Goal: Navigation & Orientation: Understand site structure

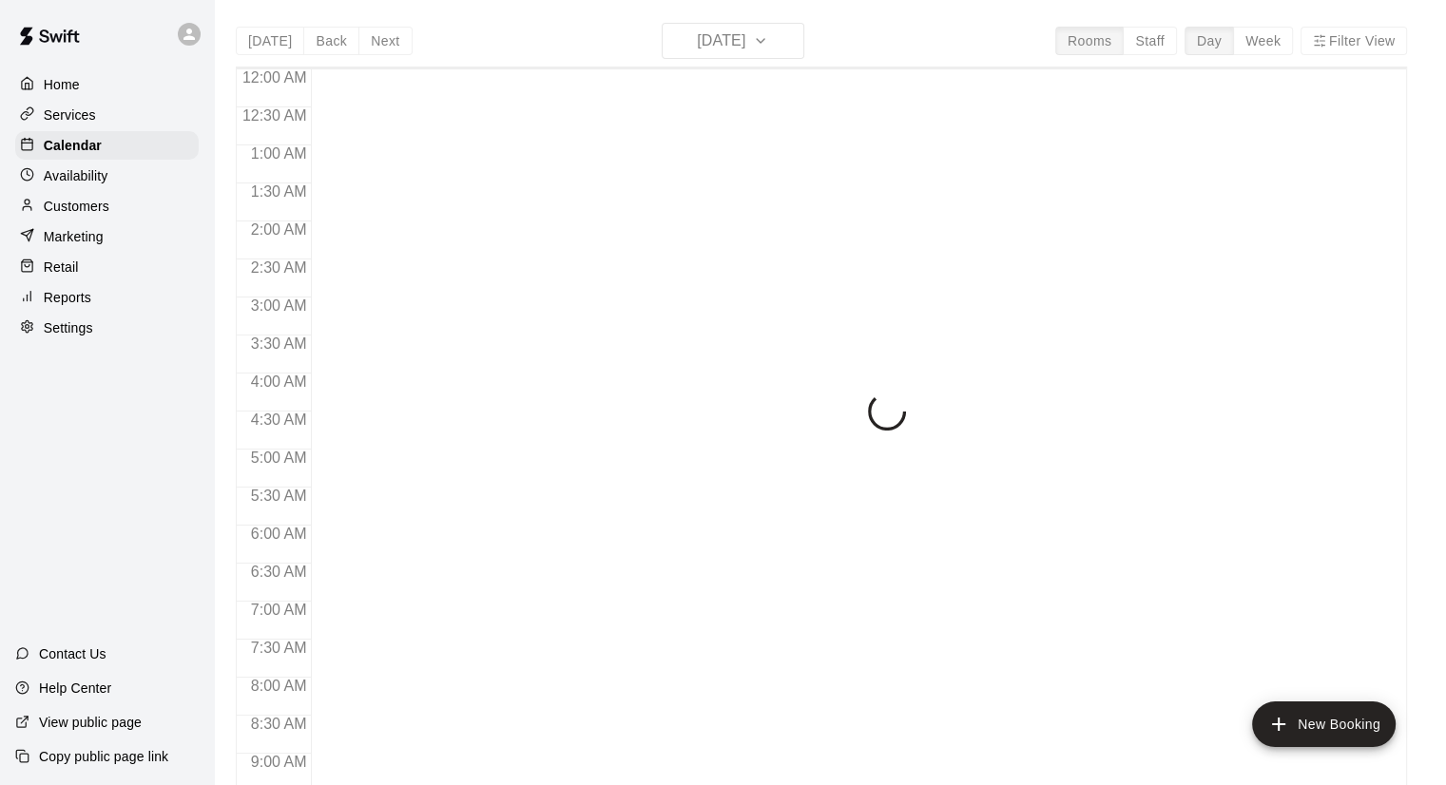
scroll to position [1027, 0]
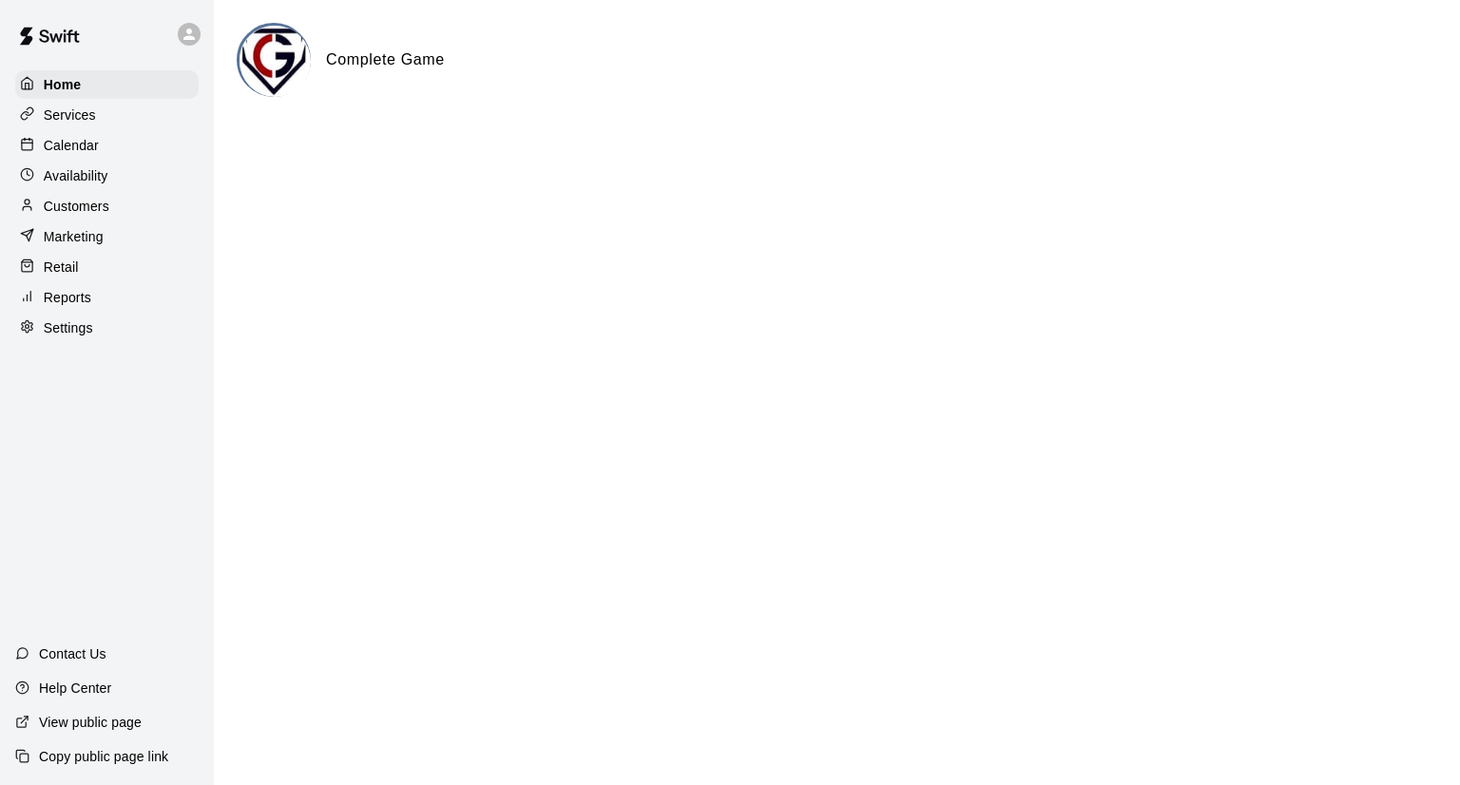
click at [137, 210] on div "Customers" at bounding box center [106, 206] width 183 height 29
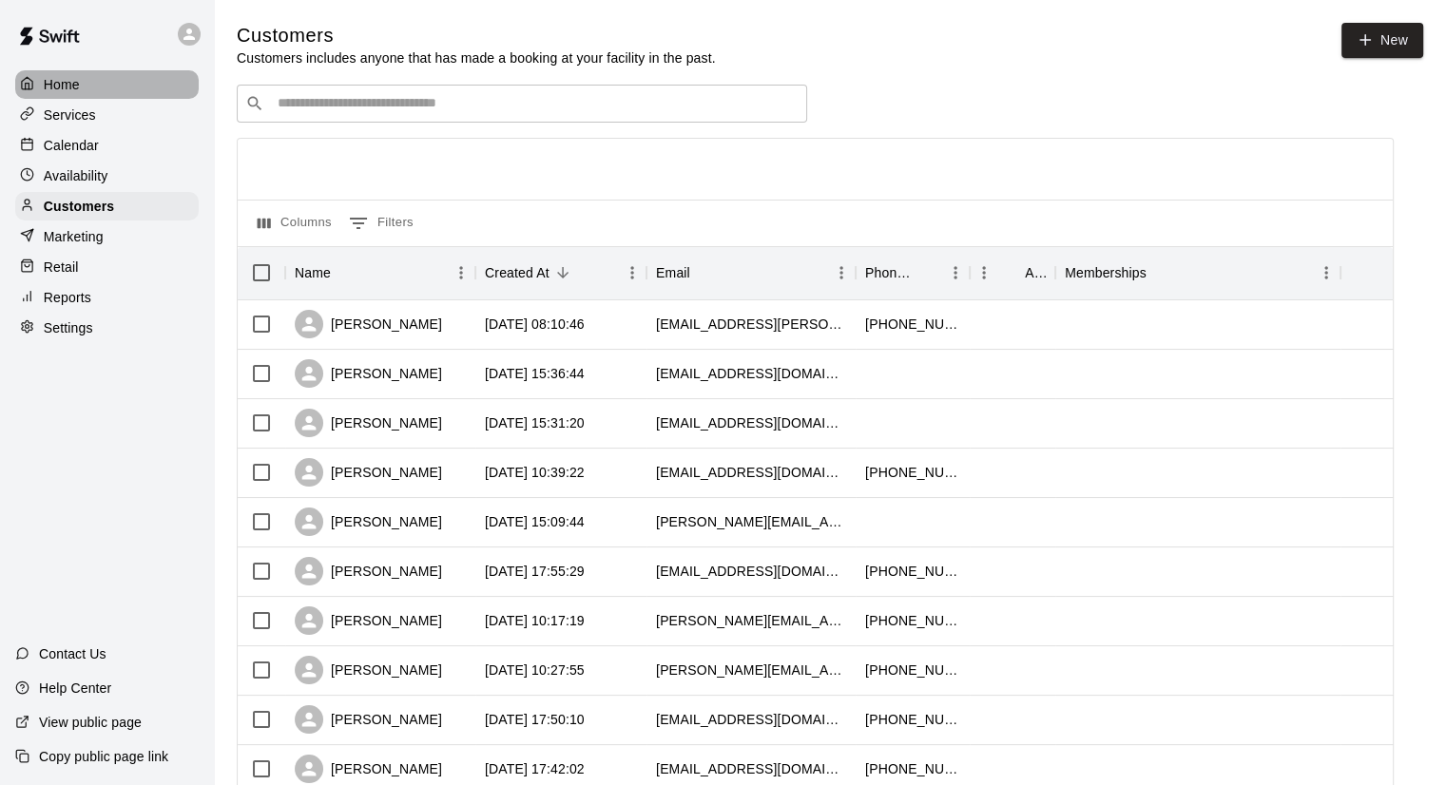
click at [99, 87] on div "Home" at bounding box center [106, 84] width 183 height 29
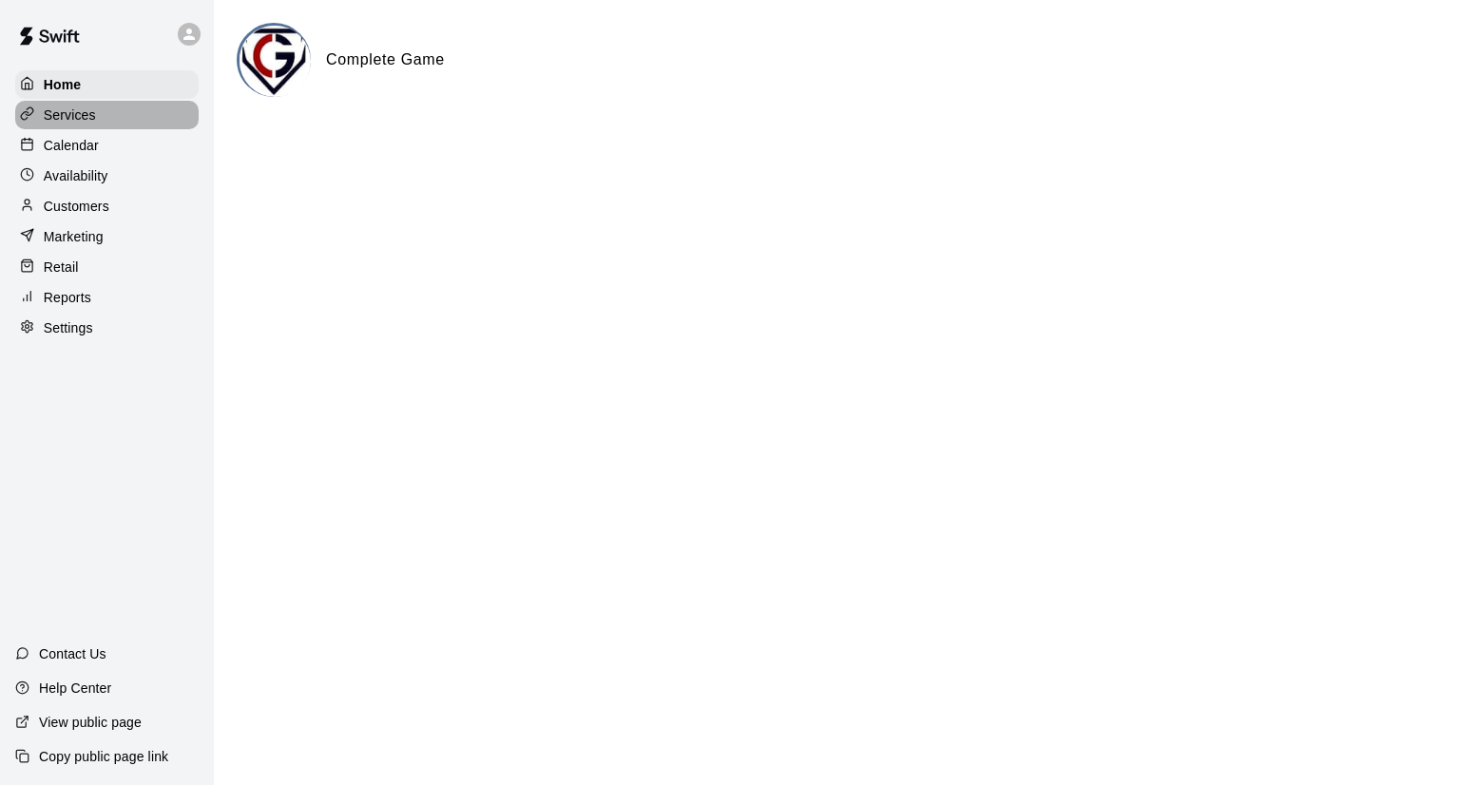
click at [106, 125] on div "Services" at bounding box center [106, 115] width 183 height 29
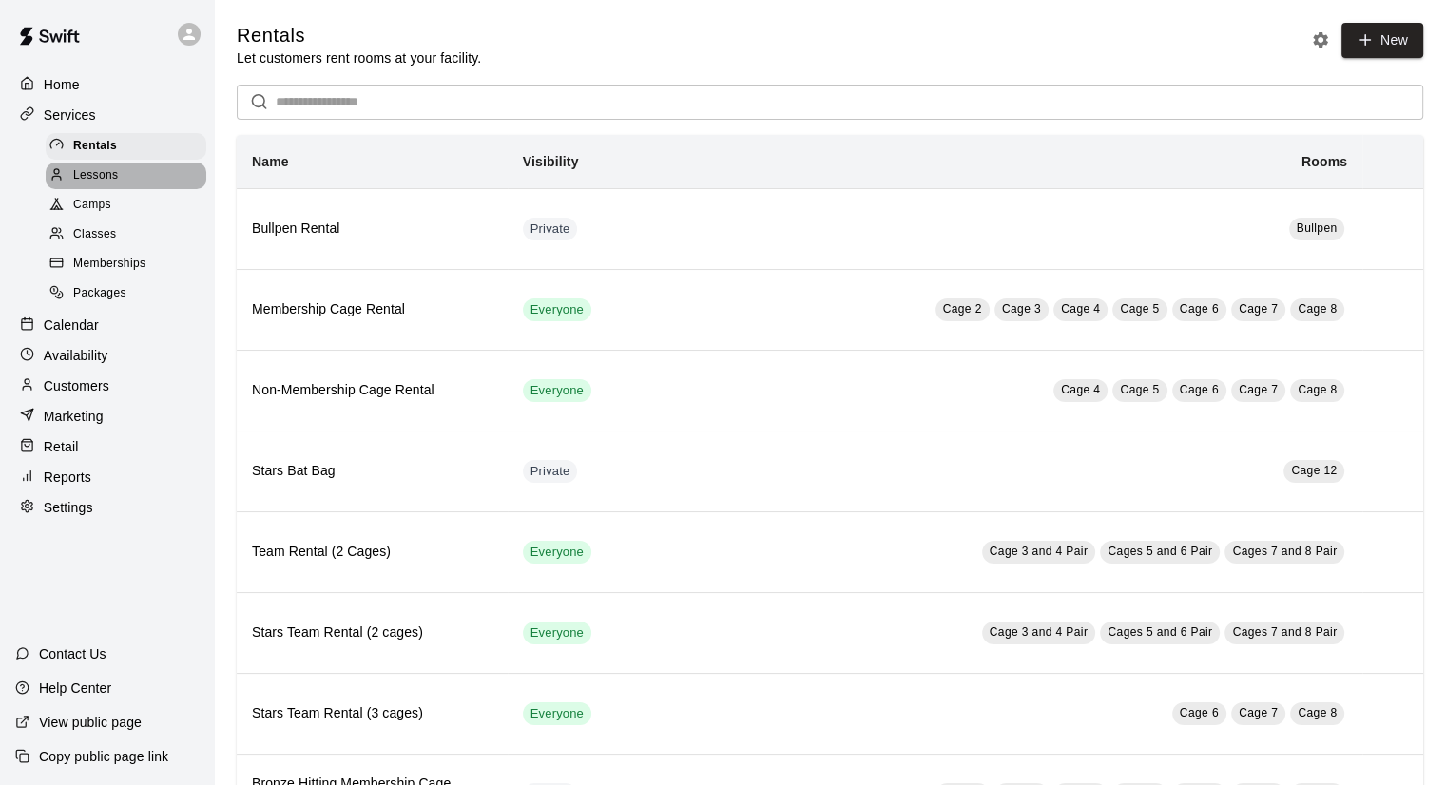
click at [141, 183] on div "Lessons" at bounding box center [126, 176] width 161 height 27
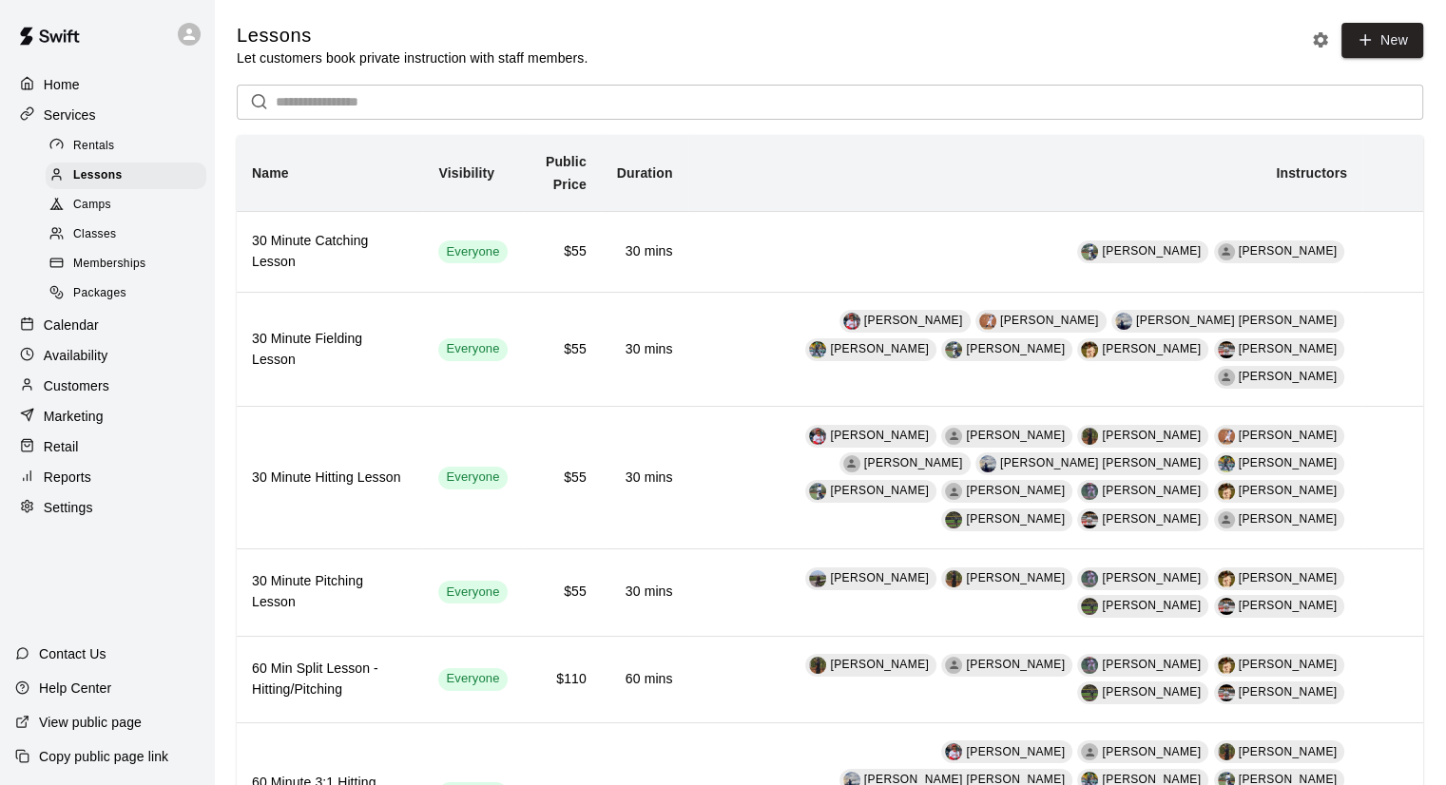
click at [123, 213] on div "Camps" at bounding box center [126, 205] width 161 height 27
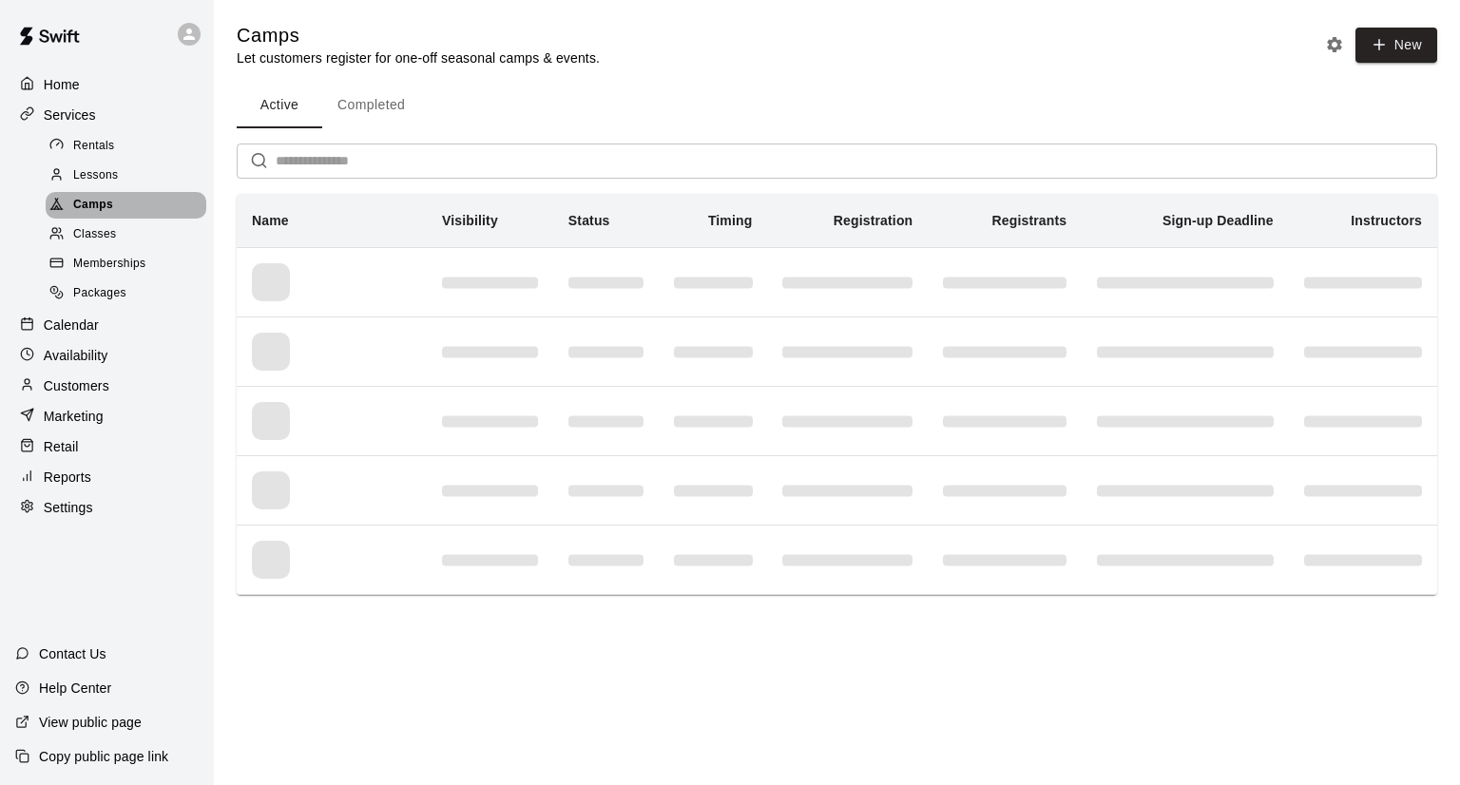
click at [123, 213] on div "Camps" at bounding box center [126, 205] width 161 height 27
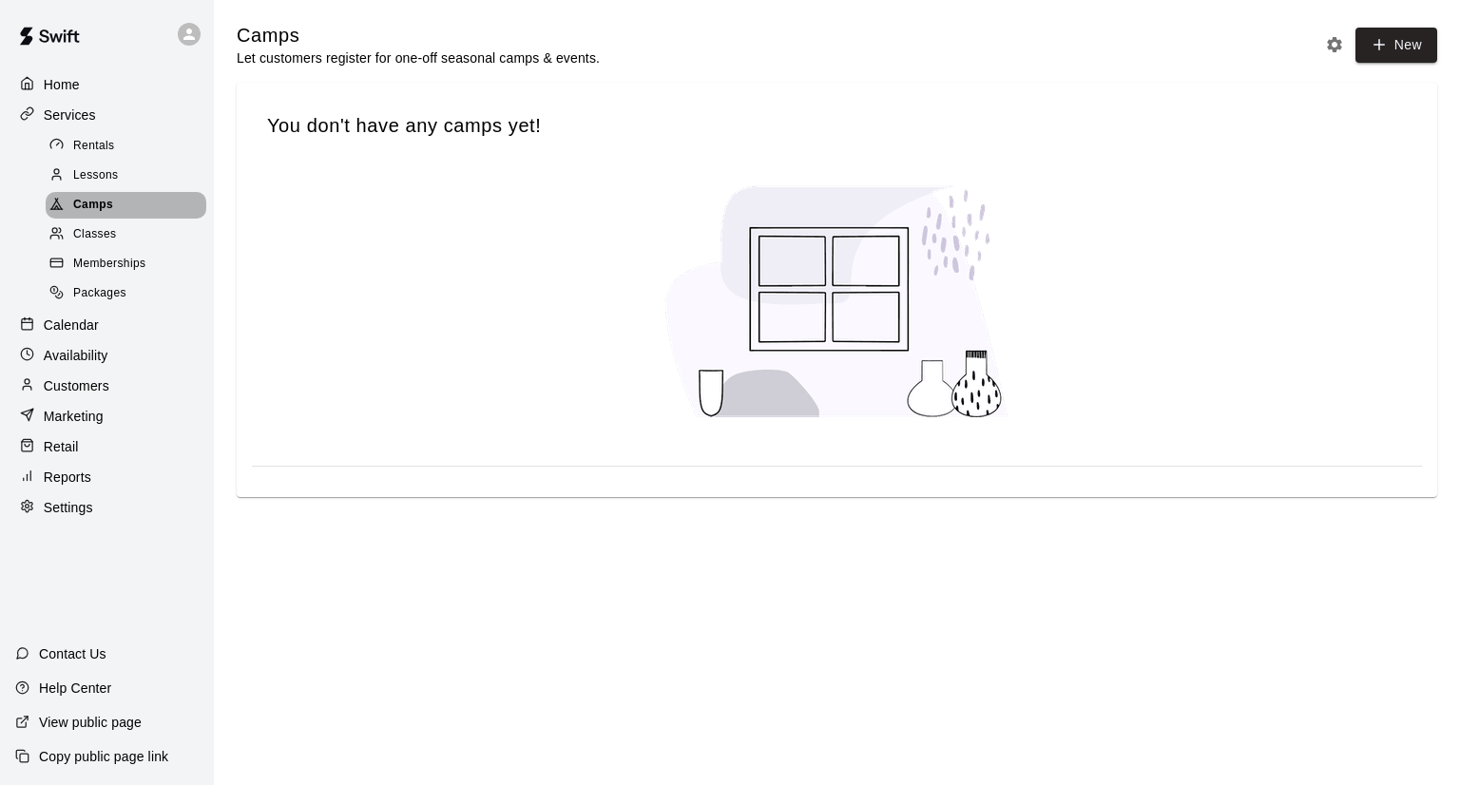
click at [123, 213] on div "Camps" at bounding box center [126, 205] width 161 height 27
click at [87, 272] on span "Memberships" at bounding box center [109, 264] width 72 height 19
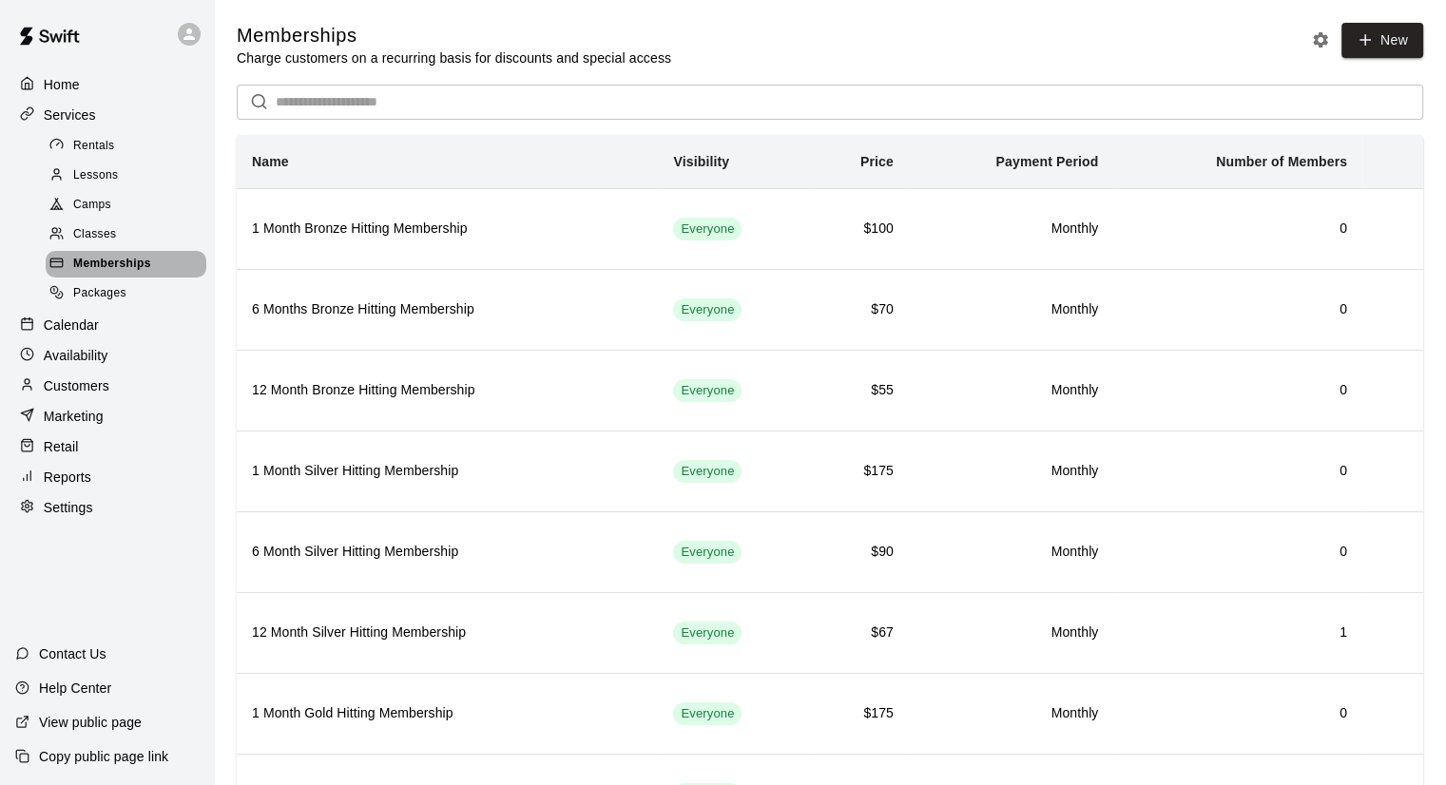
click at [89, 274] on span "Memberships" at bounding box center [112, 264] width 78 height 19
click at [91, 396] on p "Customers" at bounding box center [77, 386] width 66 height 19
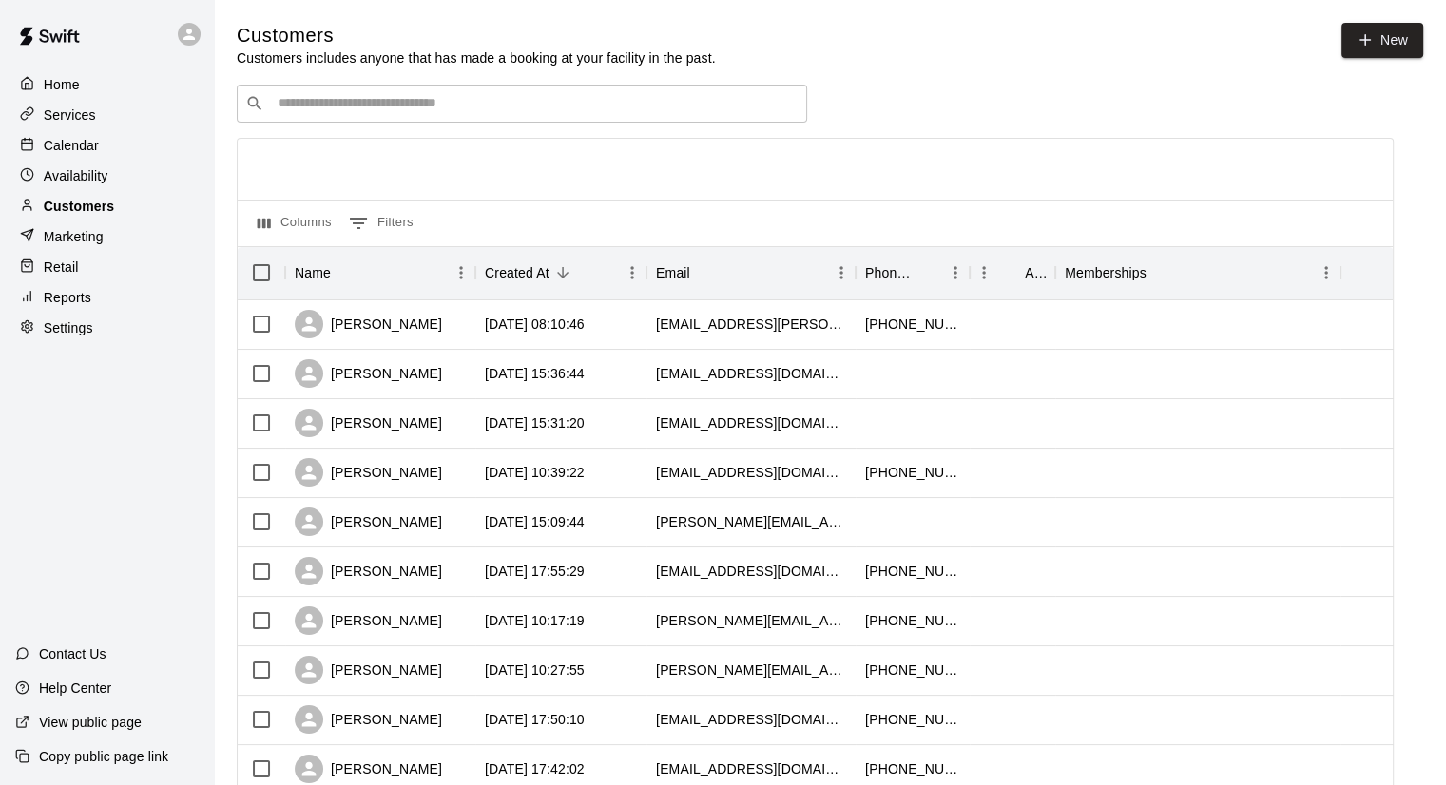
click at [91, 400] on div "Home Services Calendar Availability Customers Marketing Retail Reports Settings…" at bounding box center [107, 392] width 214 height 785
click at [78, 332] on p "Settings" at bounding box center [68, 328] width 49 height 19
select select "**"
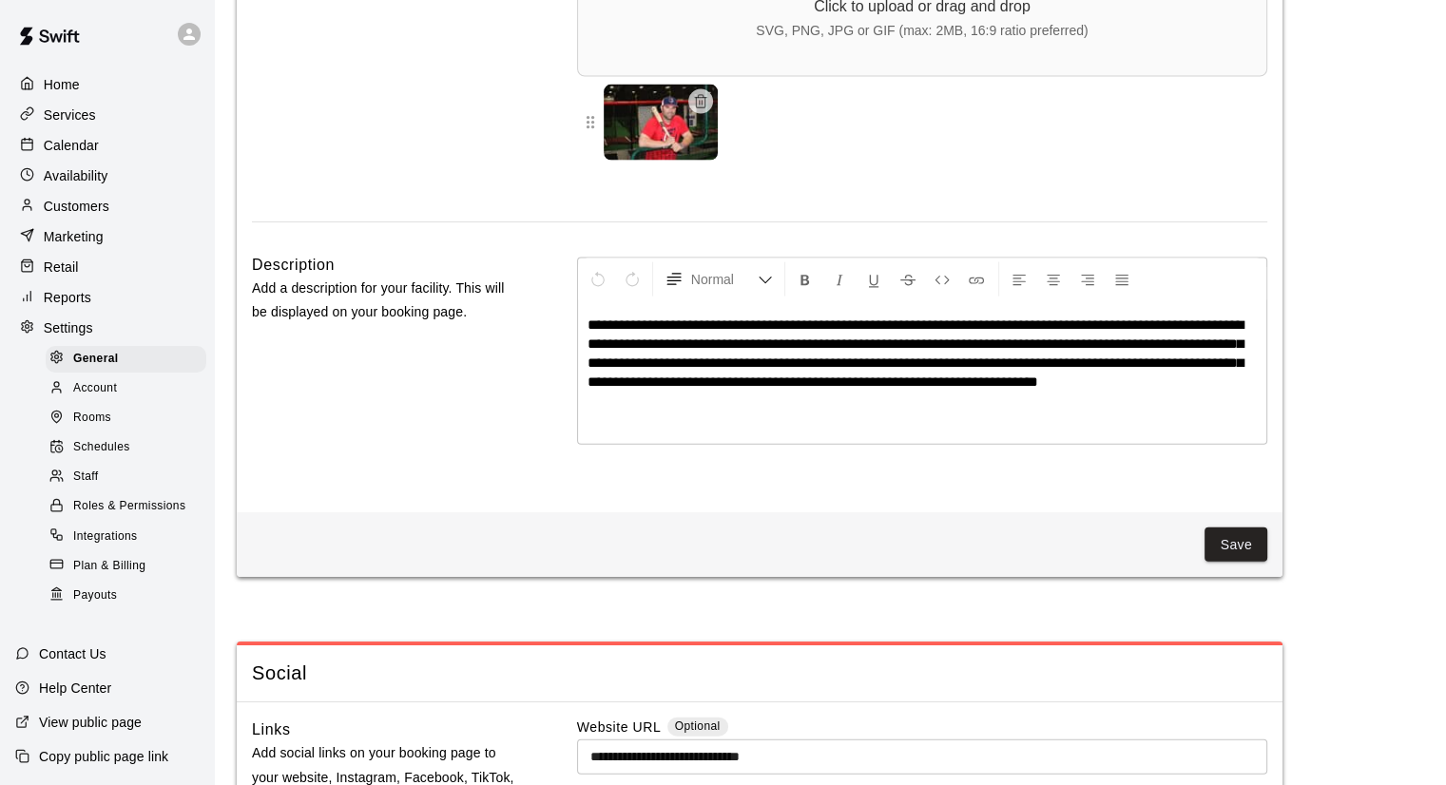
scroll to position [4119, 0]
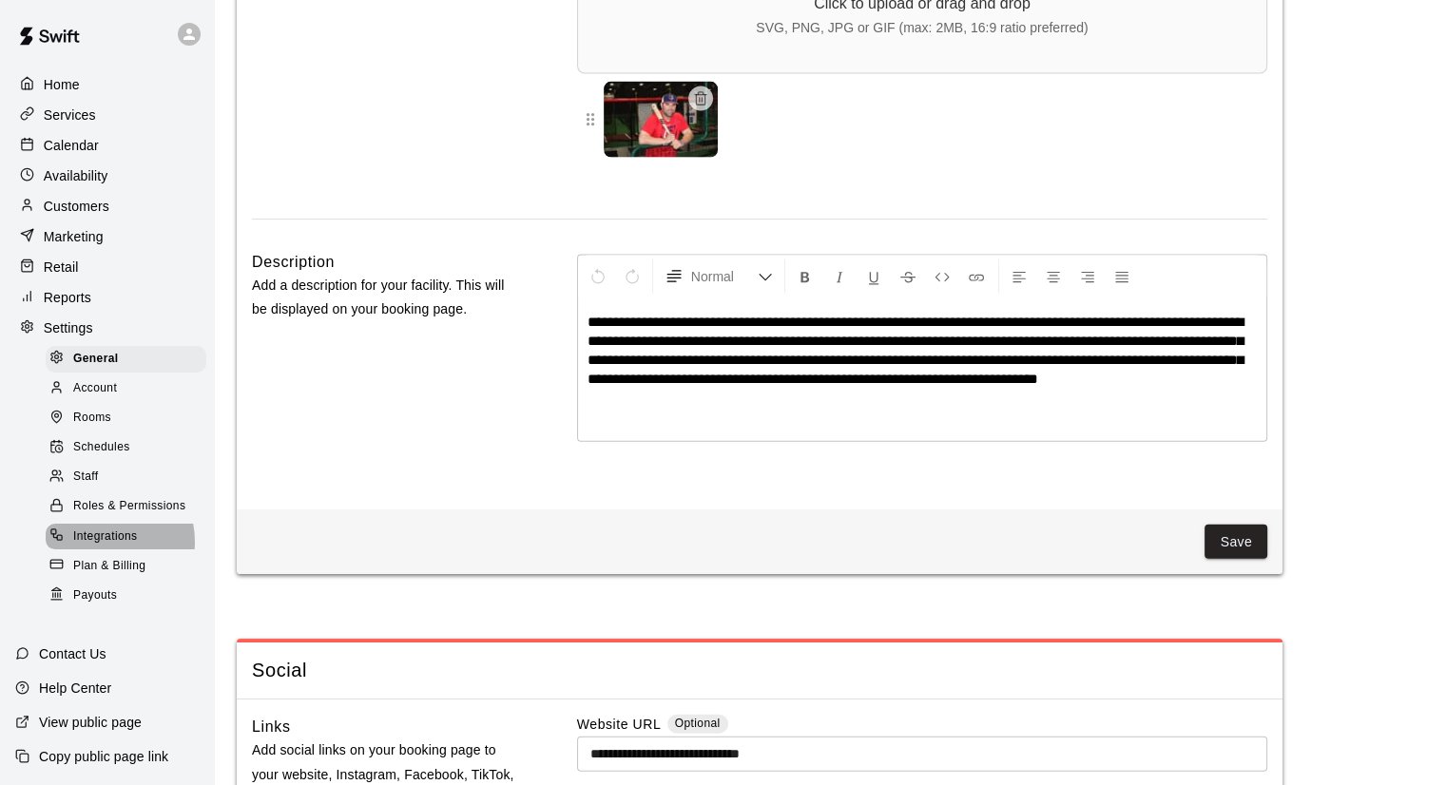
click at [100, 547] on span "Integrations" at bounding box center [105, 537] width 65 height 19
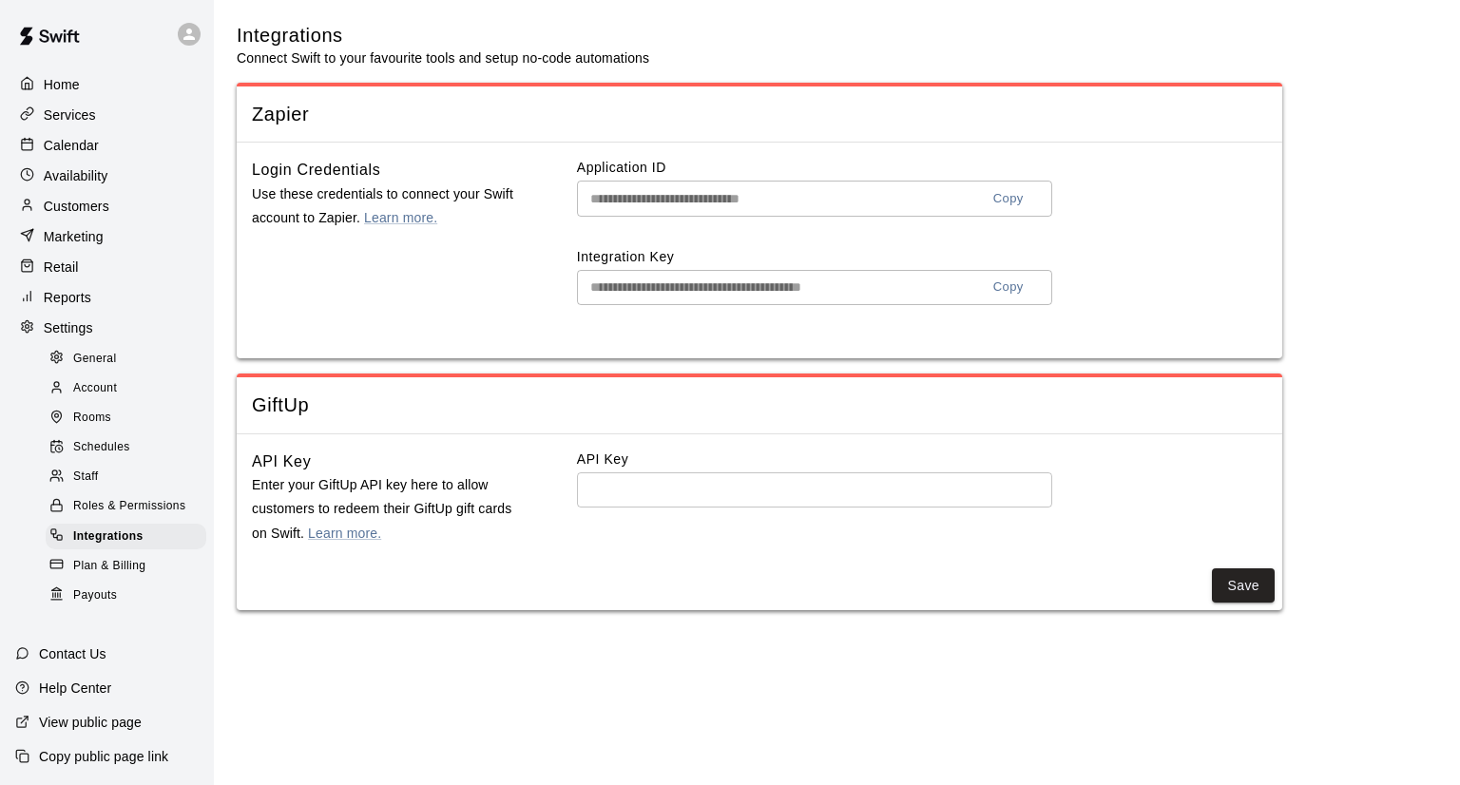
click at [76, 212] on p "Customers" at bounding box center [77, 206] width 66 height 19
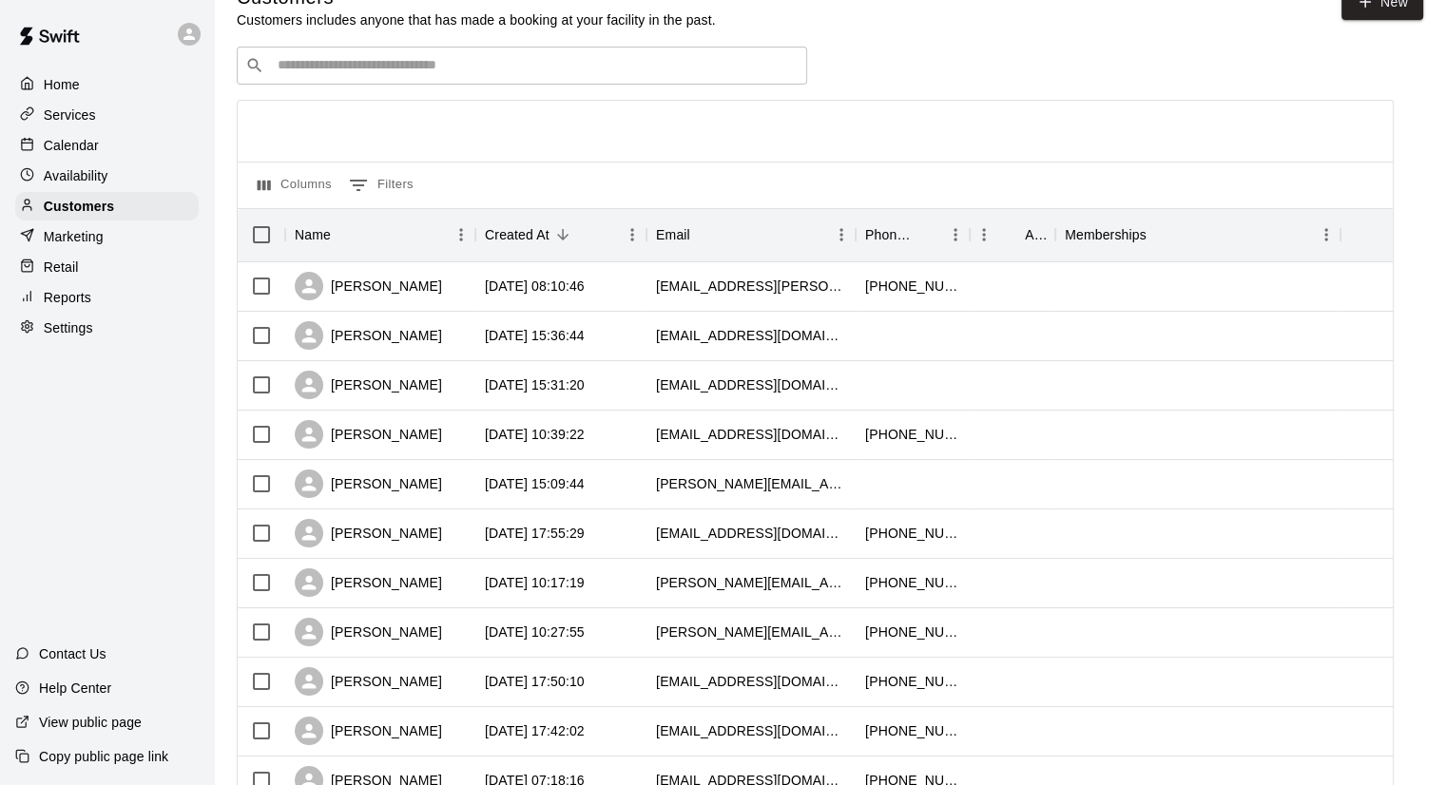
scroll to position [40, 0]
click at [133, 123] on div "Services" at bounding box center [106, 115] width 183 height 29
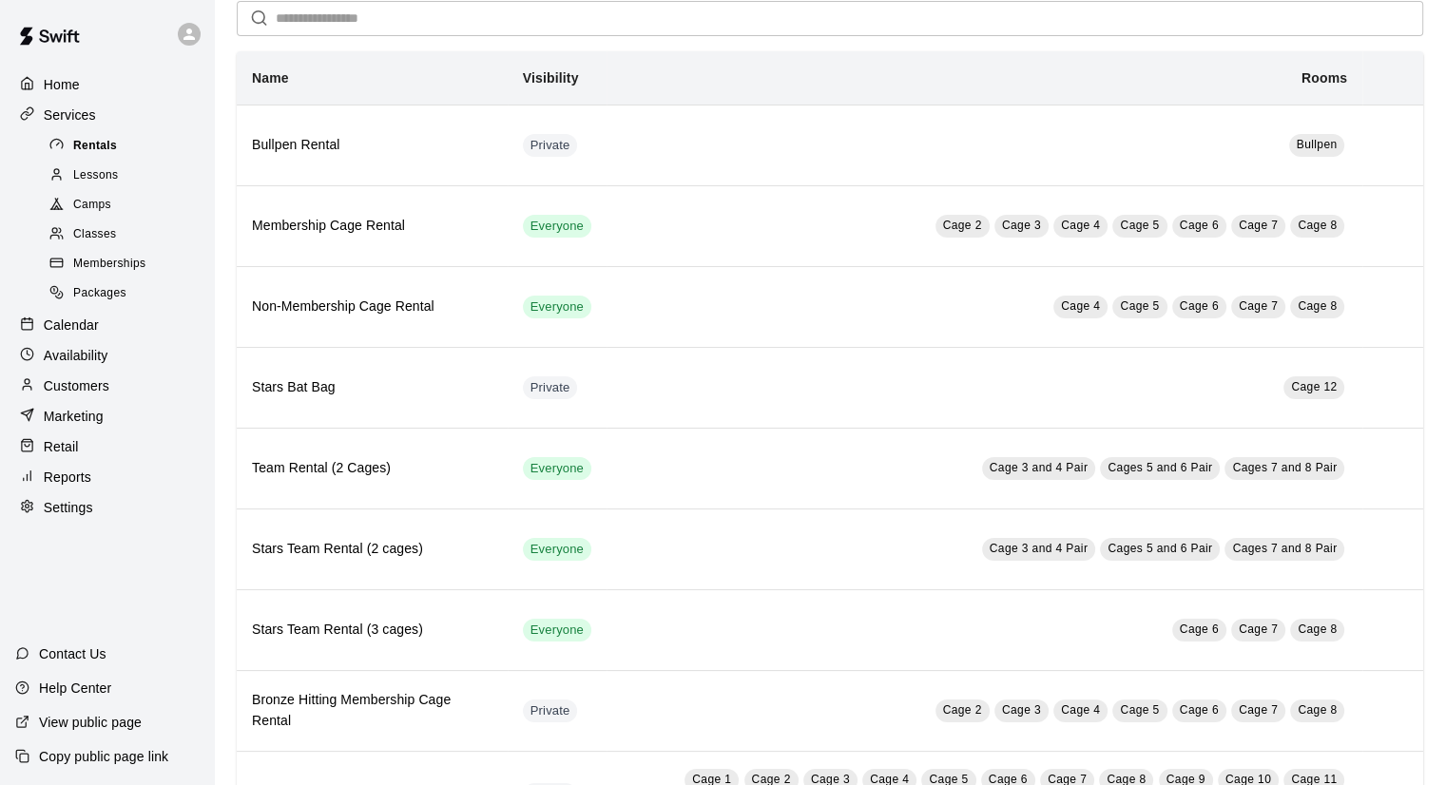
scroll to position [83, 0]
click at [111, 400] on div "Customers" at bounding box center [106, 386] width 183 height 29
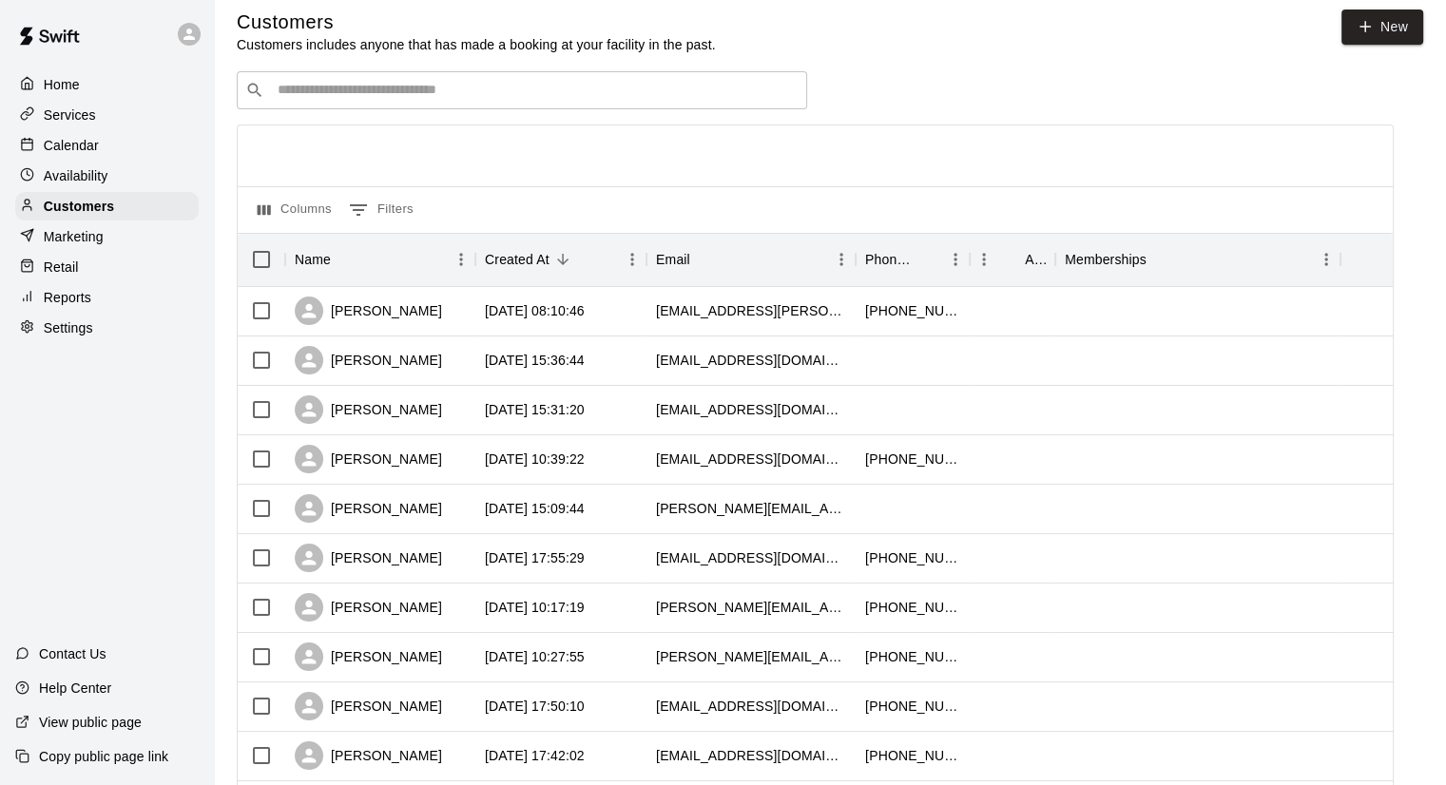
scroll to position [21, 0]
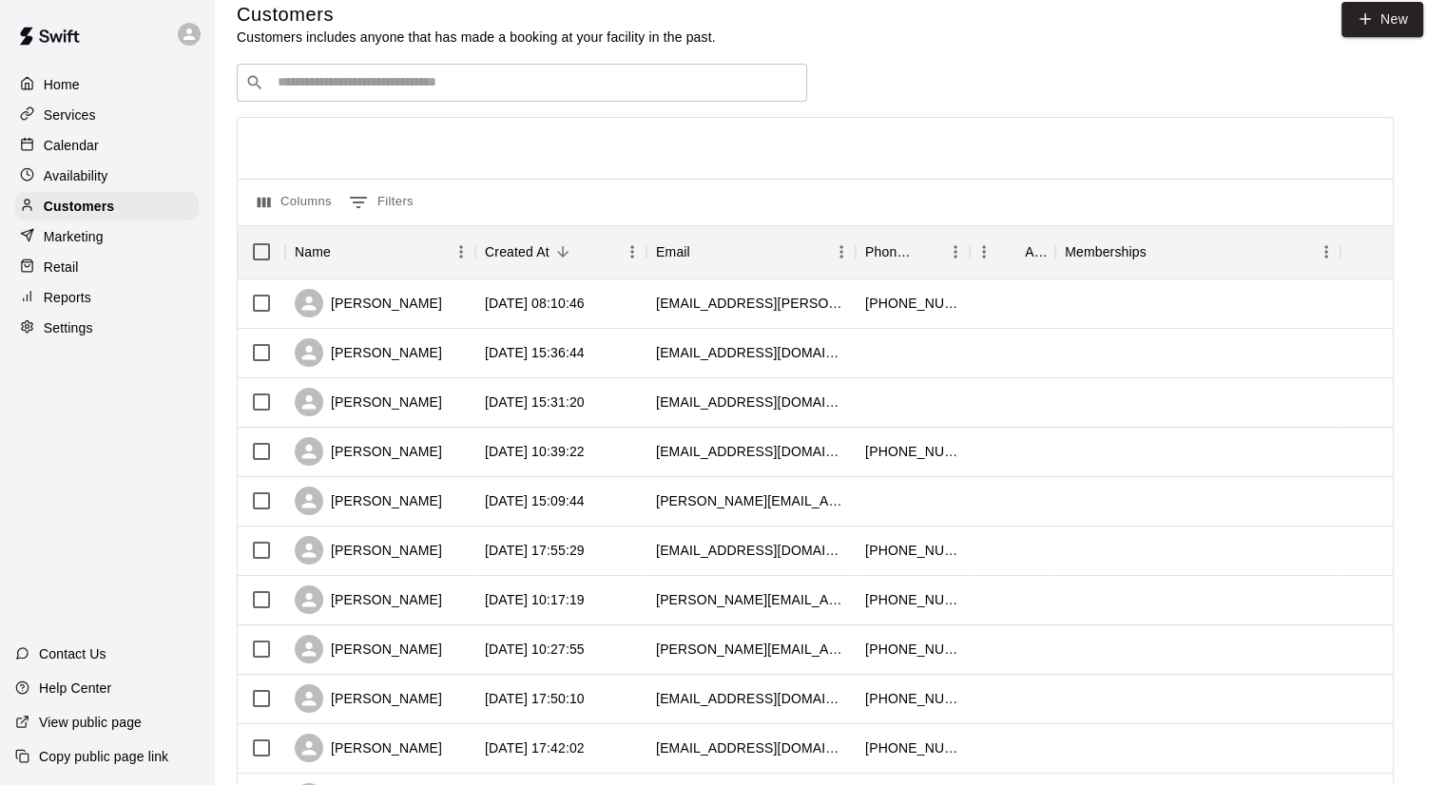
click at [81, 338] on p "Settings" at bounding box center [68, 328] width 49 height 19
select select "**"
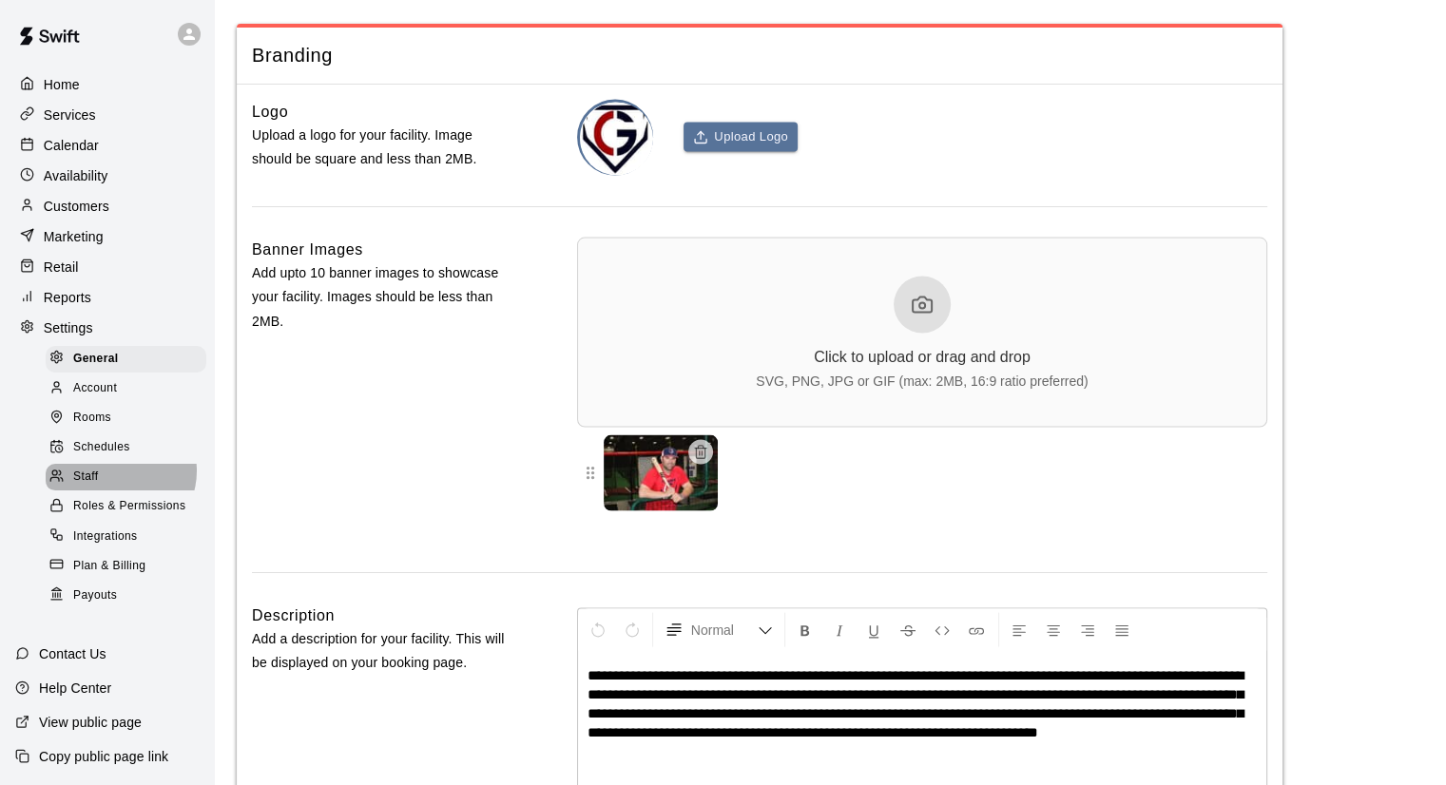
click at [117, 491] on div "Staff" at bounding box center [126, 477] width 161 height 27
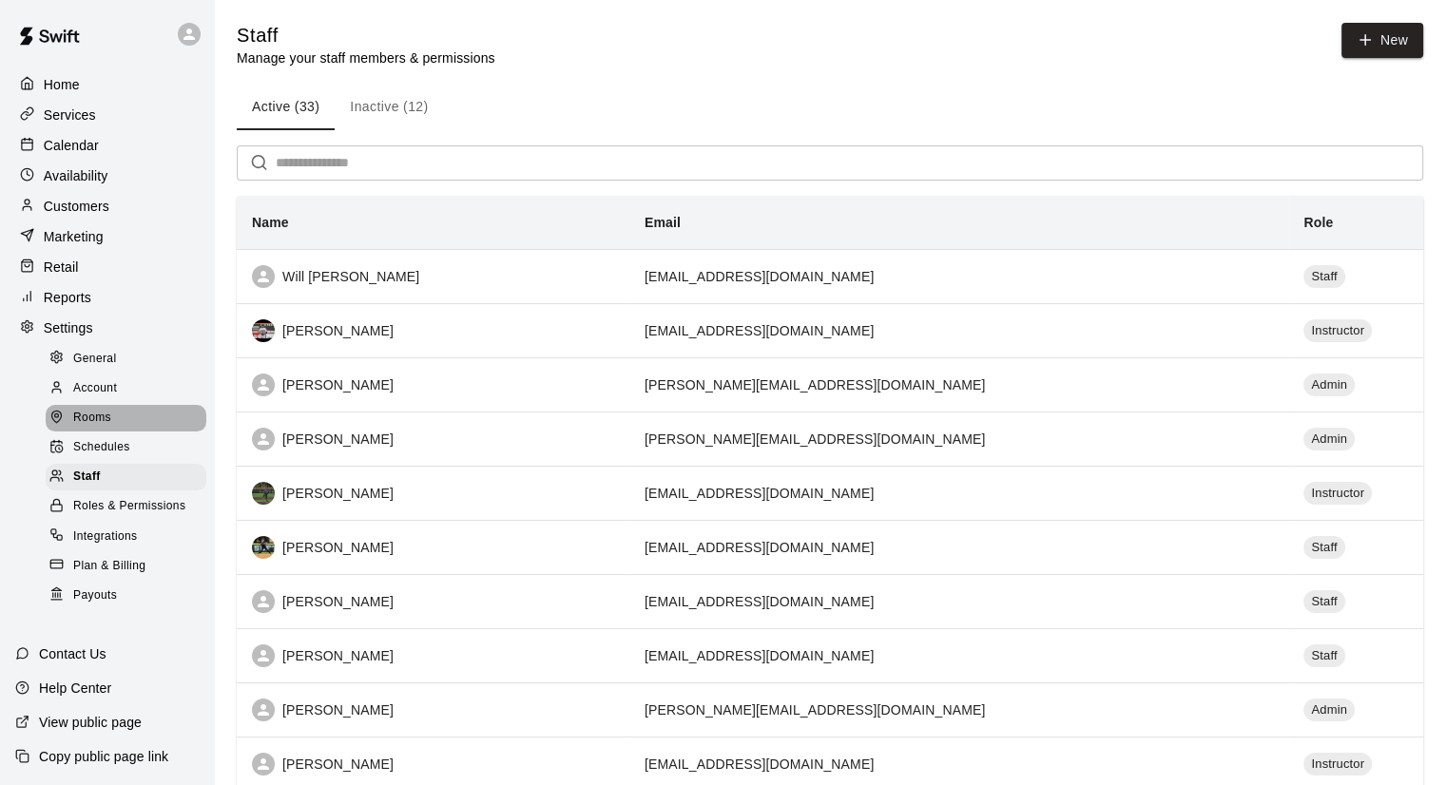
click at [129, 432] on div "Rooms" at bounding box center [126, 418] width 161 height 27
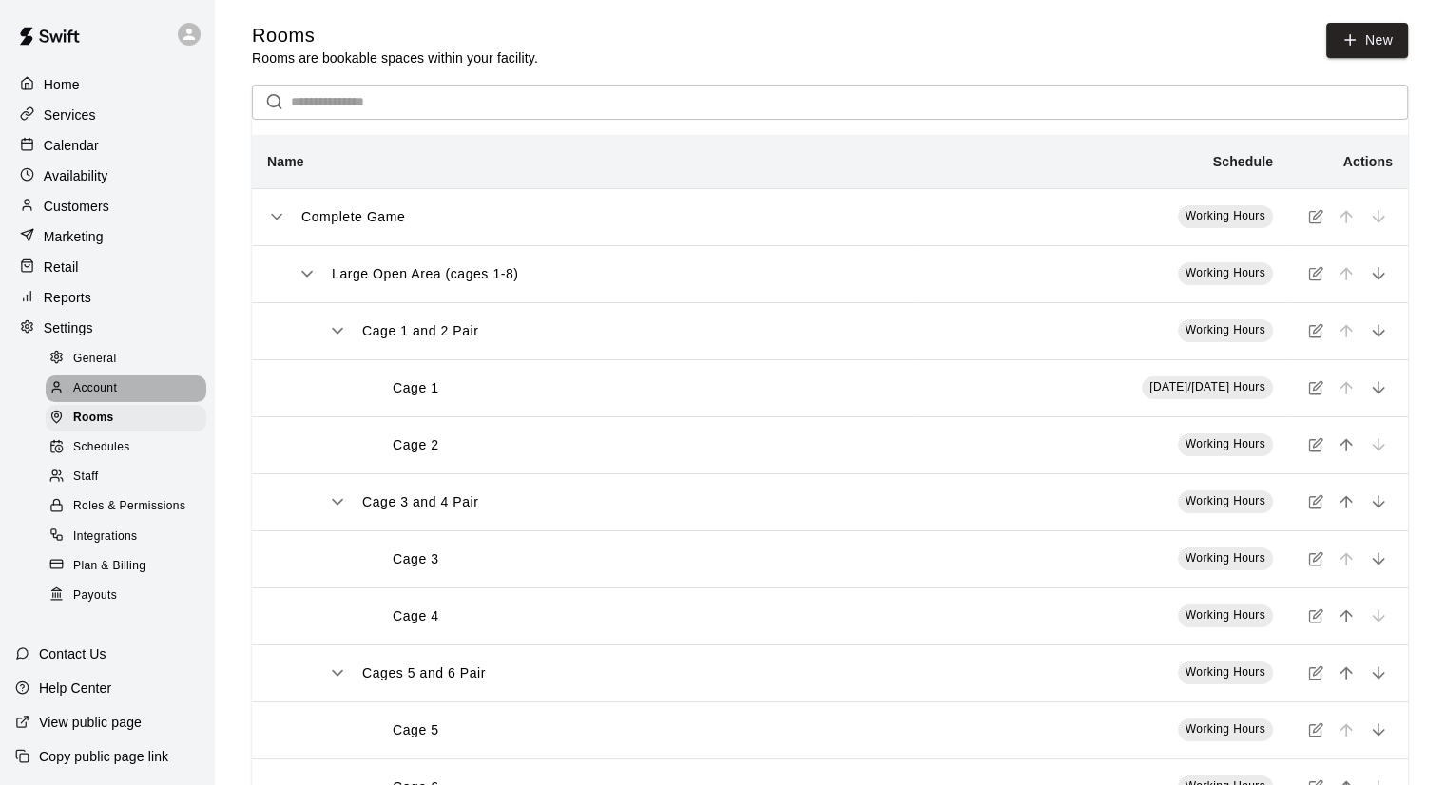
click at [137, 402] on div "Account" at bounding box center [126, 389] width 161 height 27
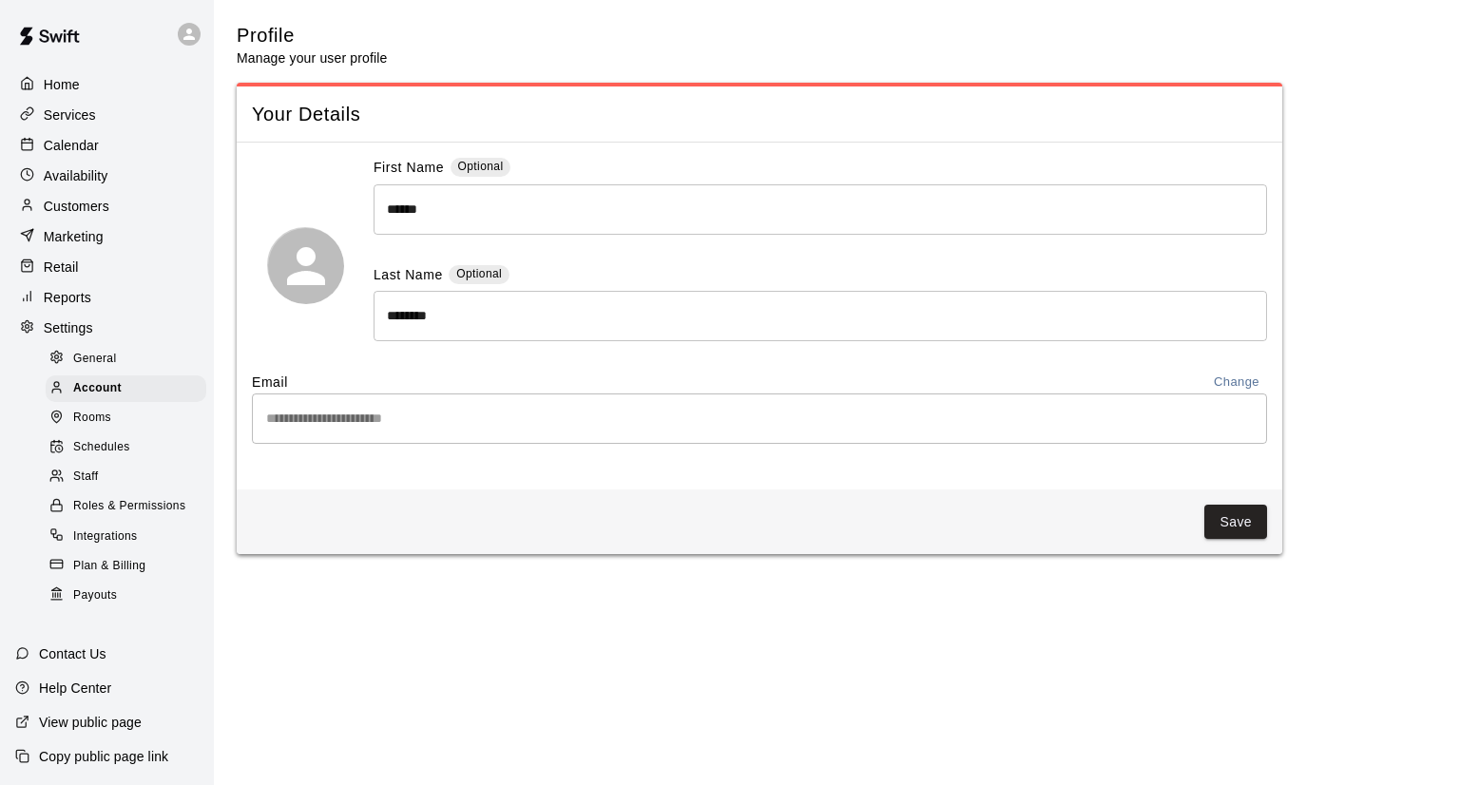
click at [137, 373] on div "General" at bounding box center [126, 359] width 161 height 27
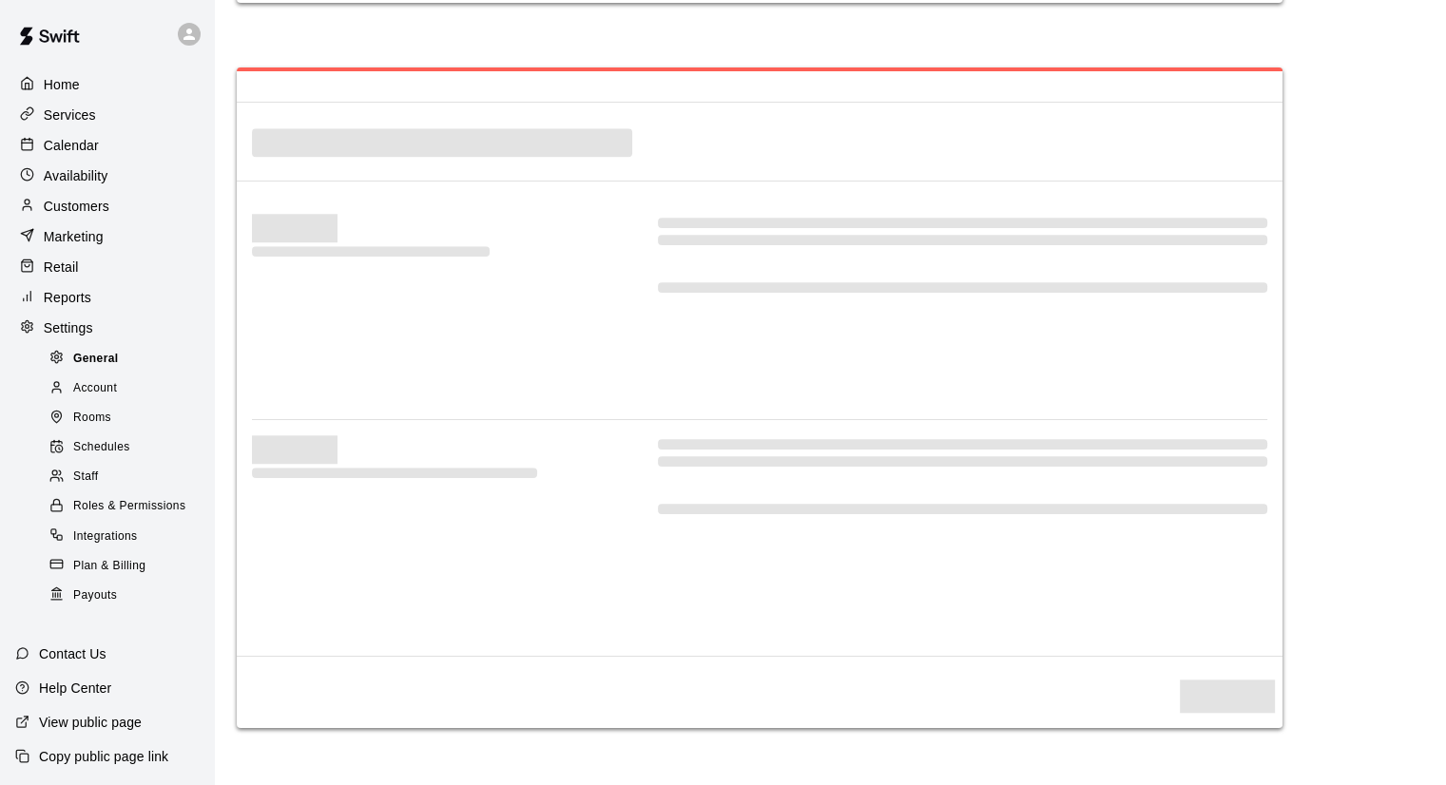
select select "**"
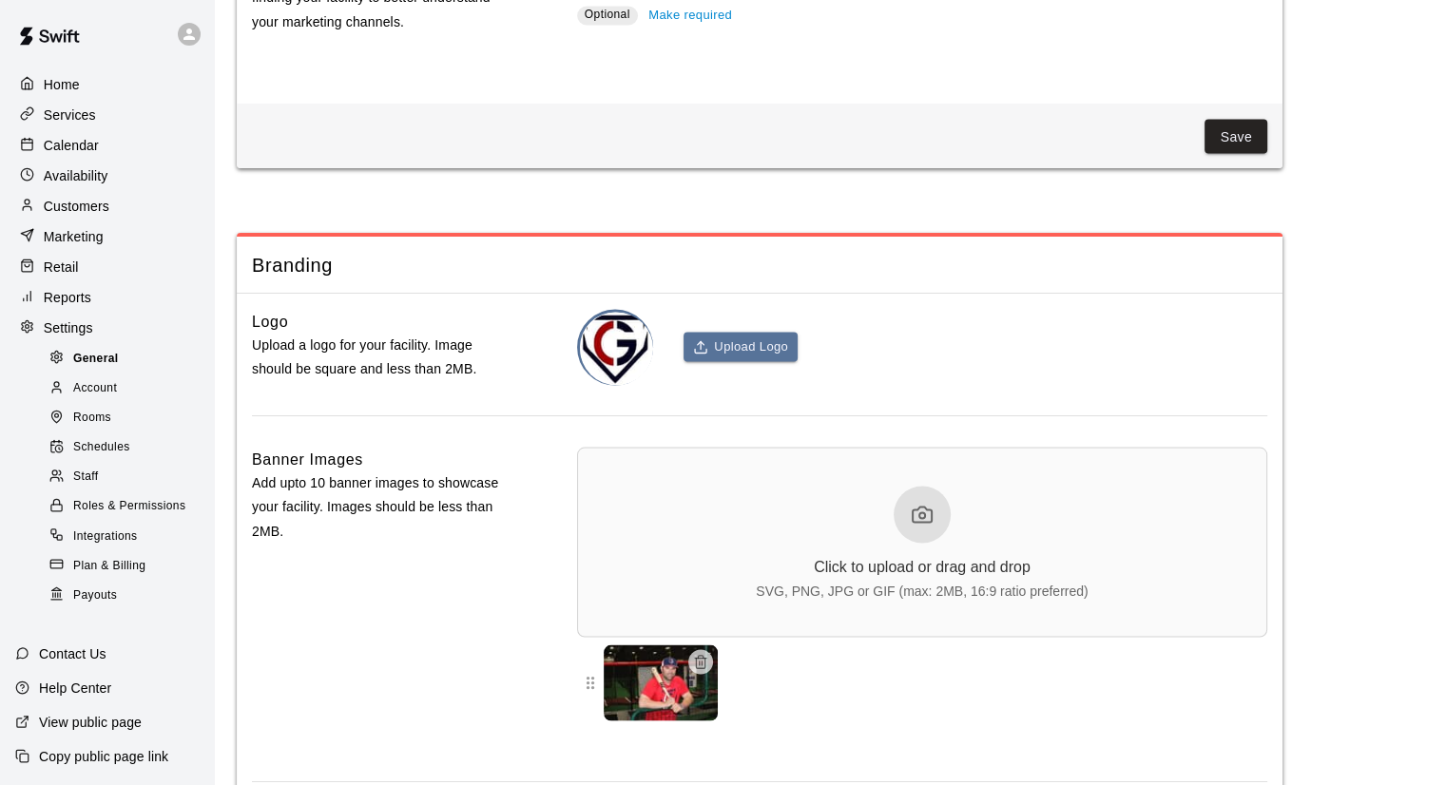
scroll to position [3765, 0]
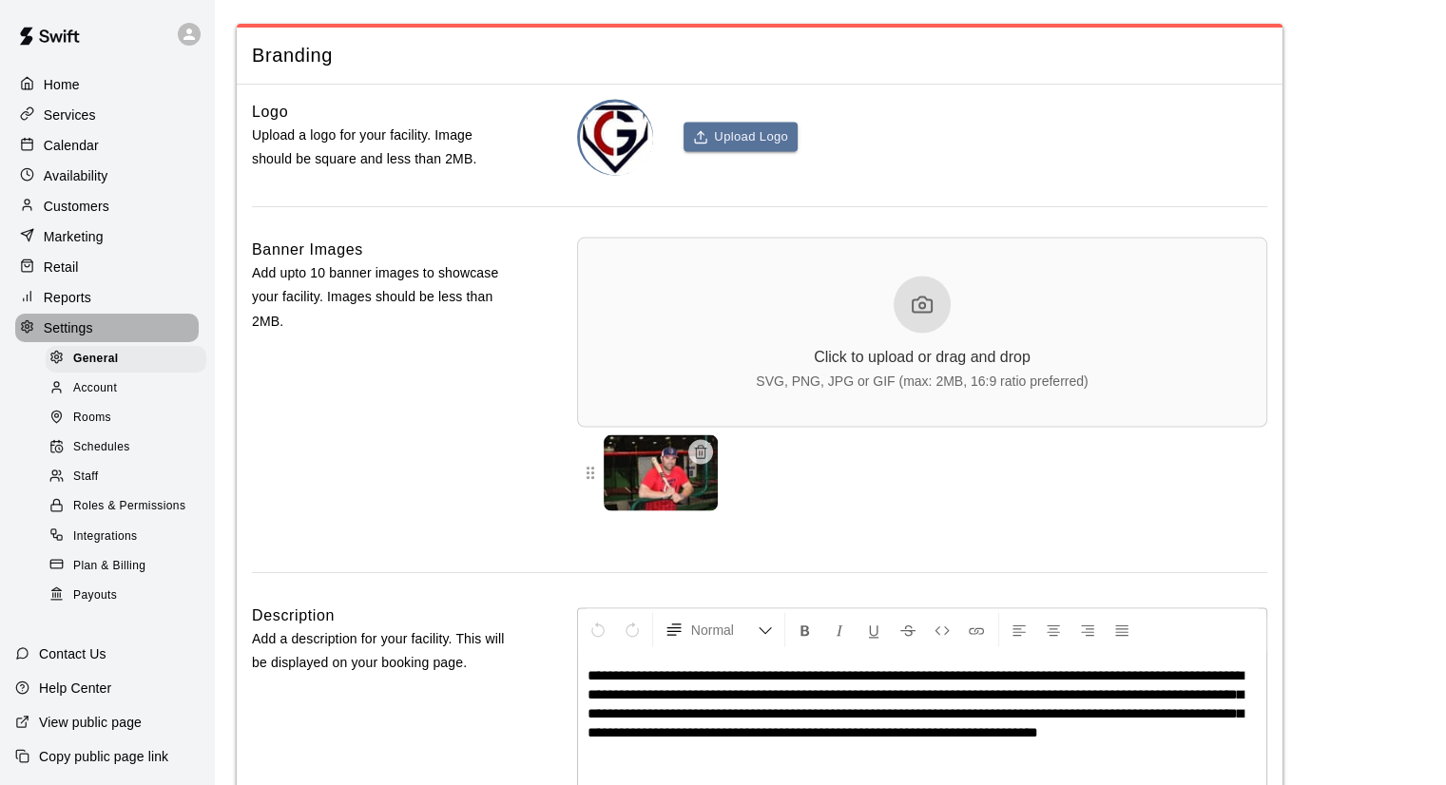
click at [134, 342] on div "Settings" at bounding box center [106, 328] width 183 height 29
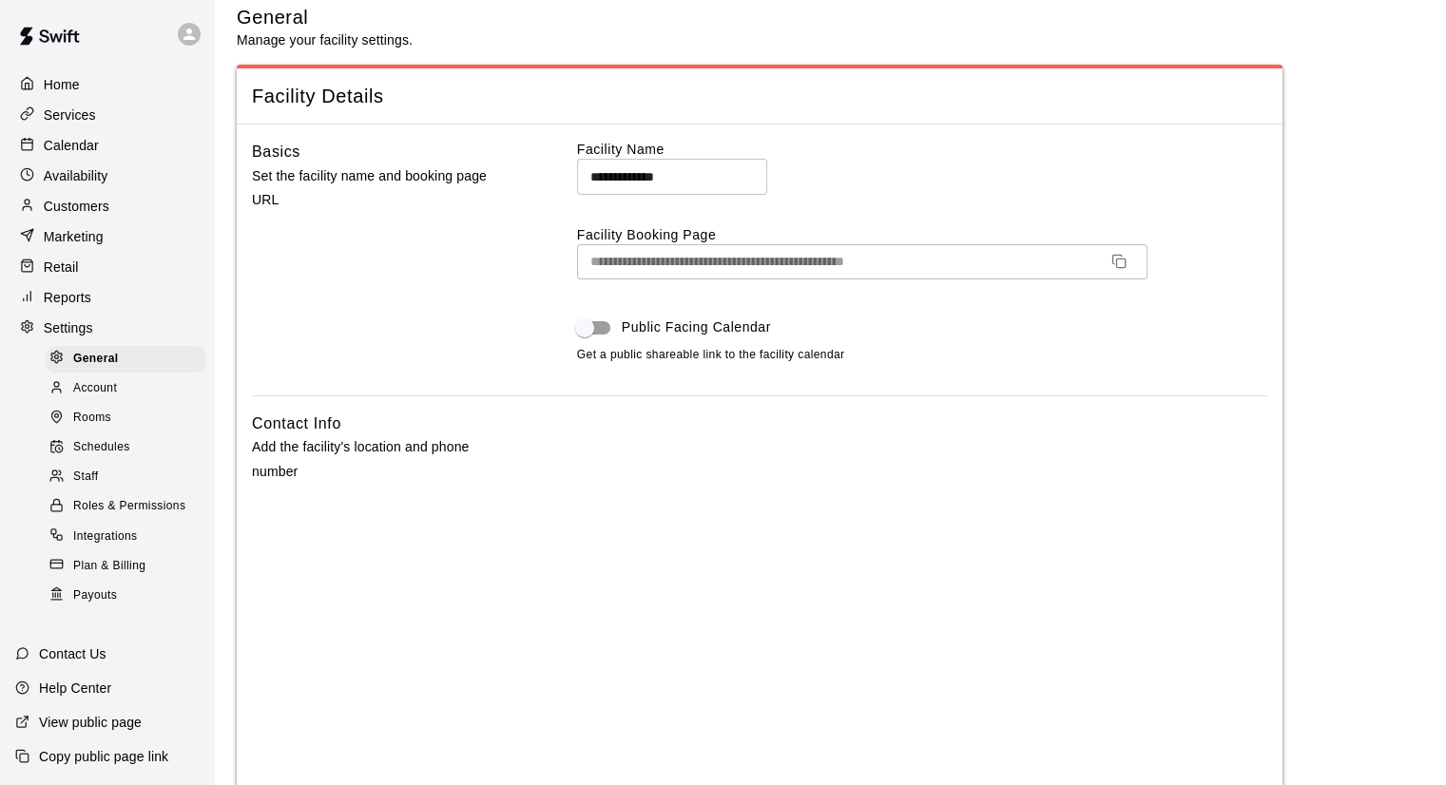
scroll to position [19, 0]
click at [126, 119] on div "Services" at bounding box center [106, 115] width 183 height 29
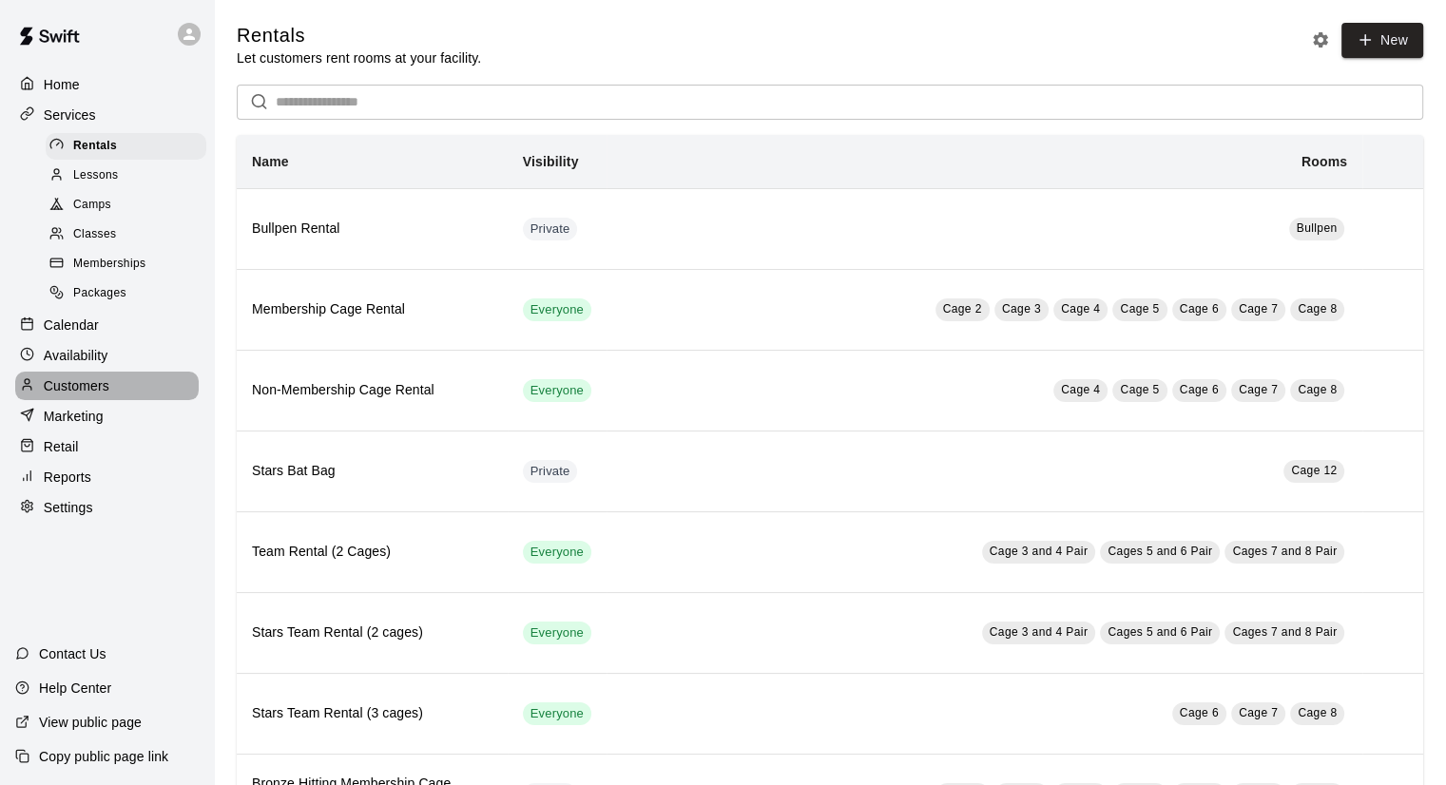
click at [80, 396] on p "Customers" at bounding box center [77, 386] width 66 height 19
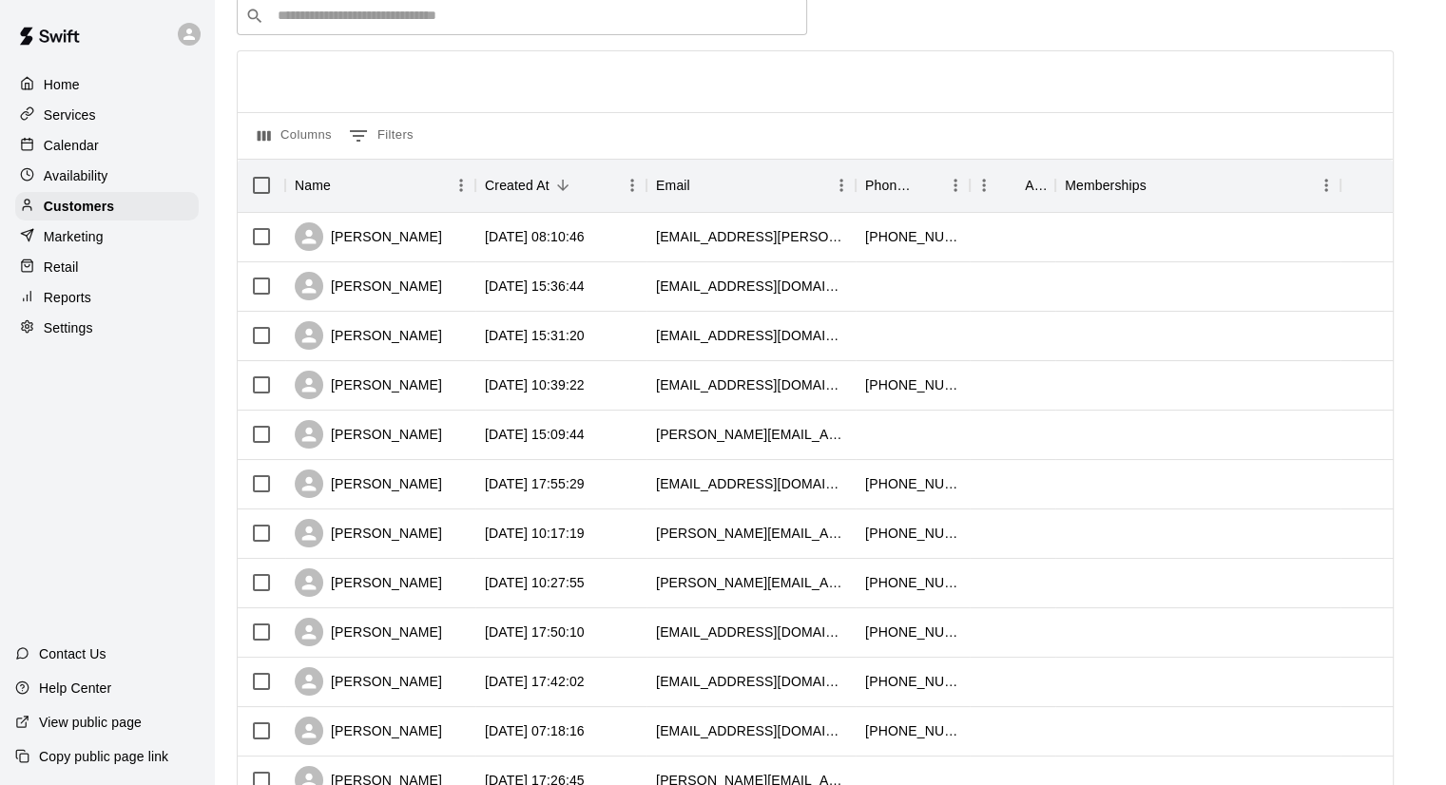
scroll to position [93, 0]
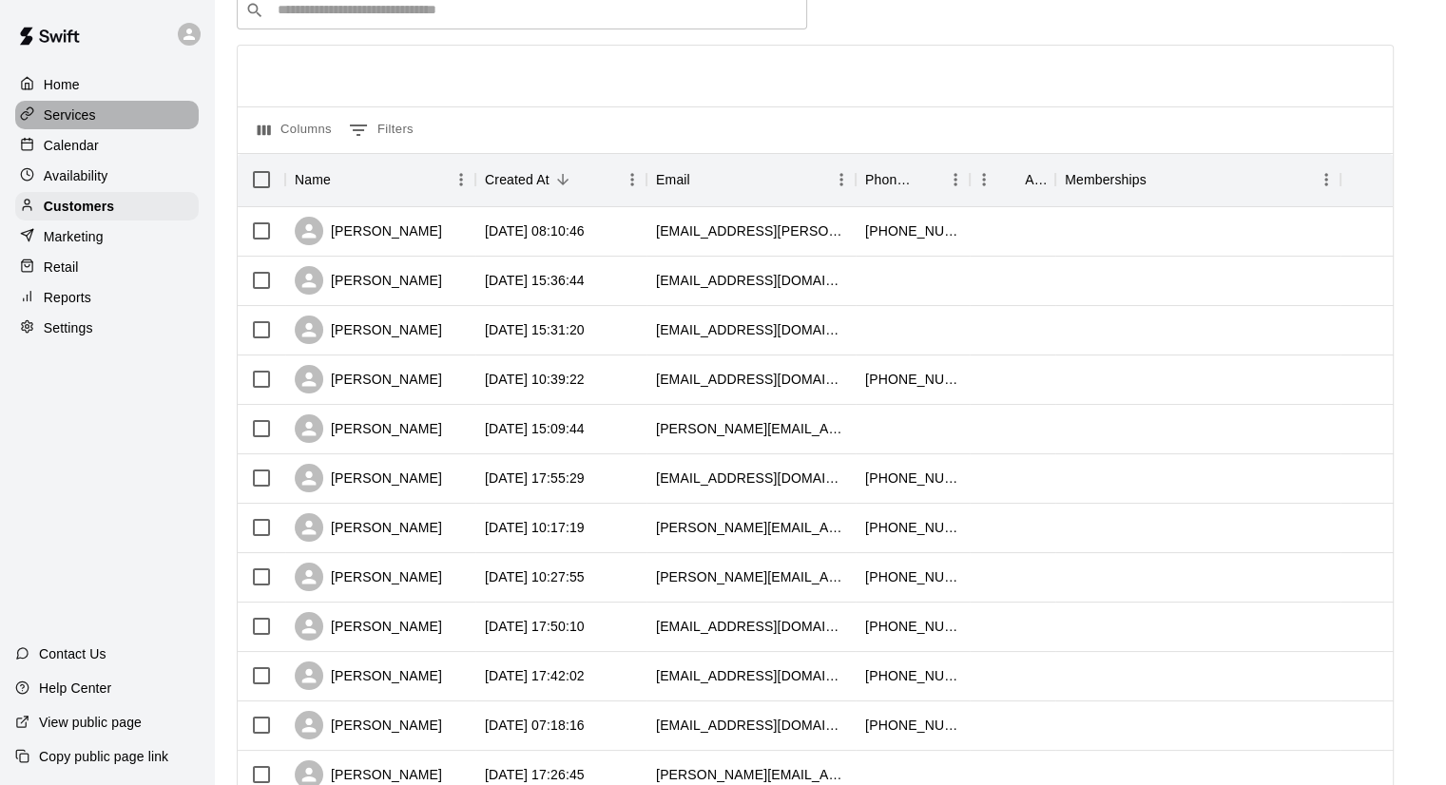
click at [75, 123] on p "Services" at bounding box center [70, 115] width 52 height 19
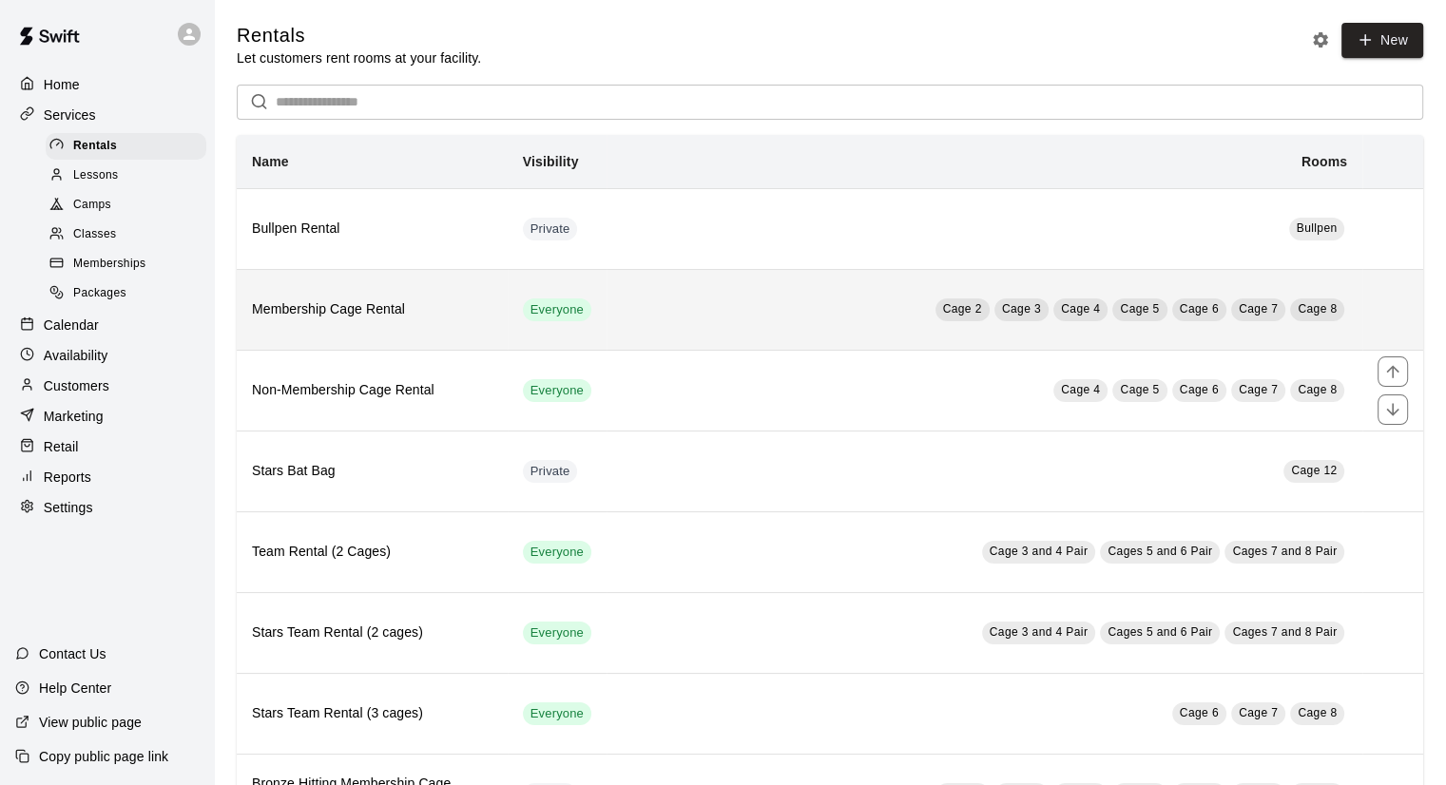
scroll to position [53, 0]
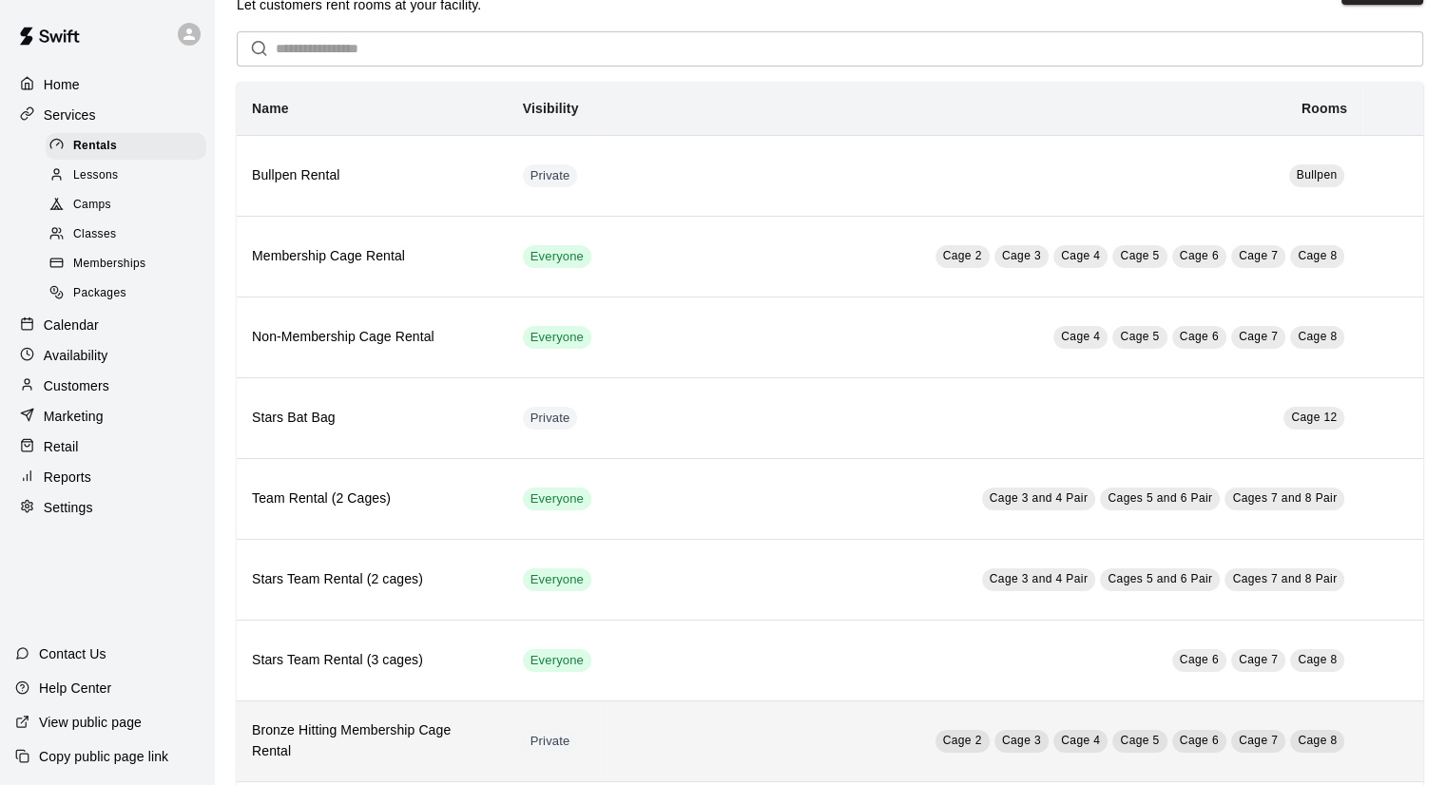
click at [381, 776] on th "Bronze Hitting Membership Cage Rental" at bounding box center [372, 741] width 271 height 81
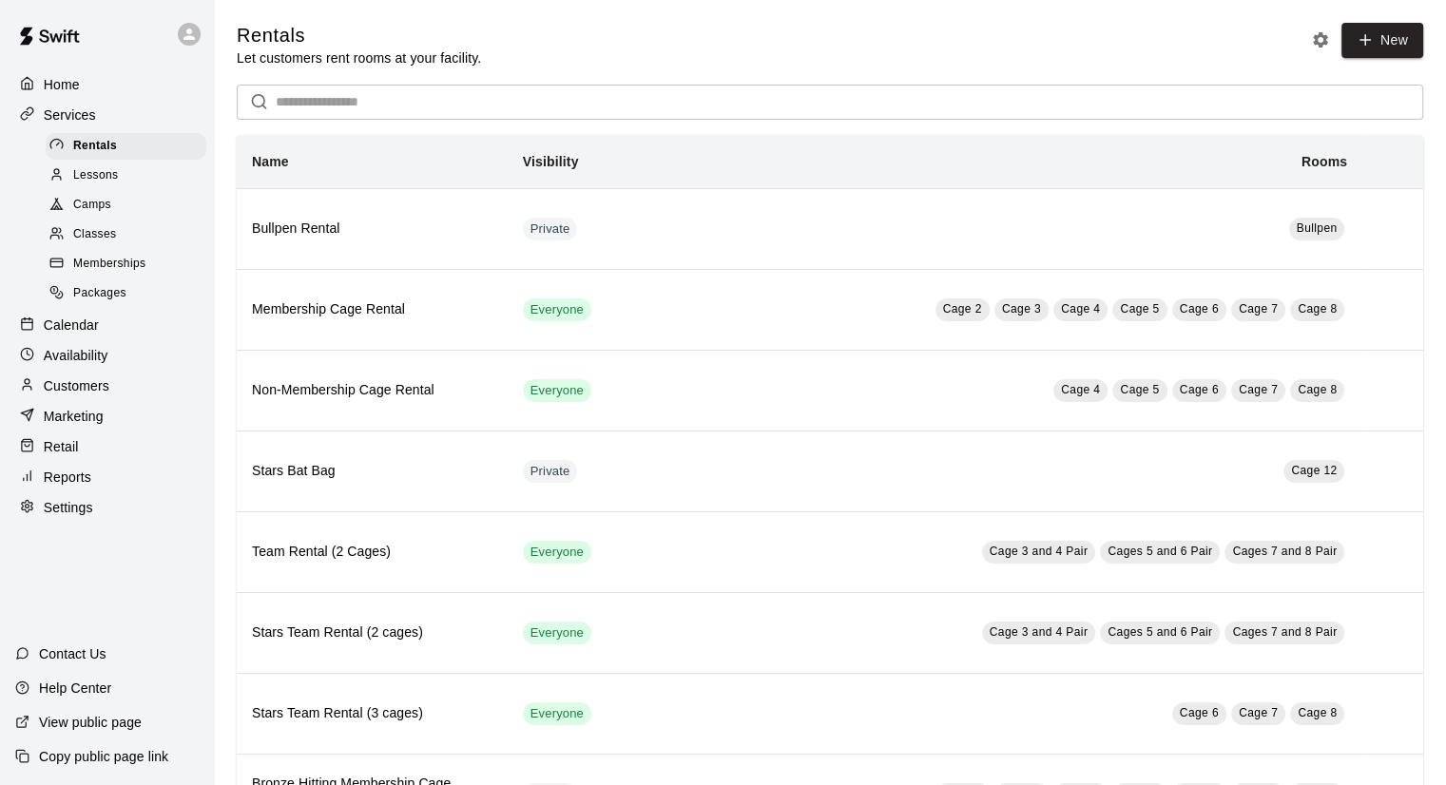
click at [69, 396] on p "Customers" at bounding box center [77, 386] width 66 height 19
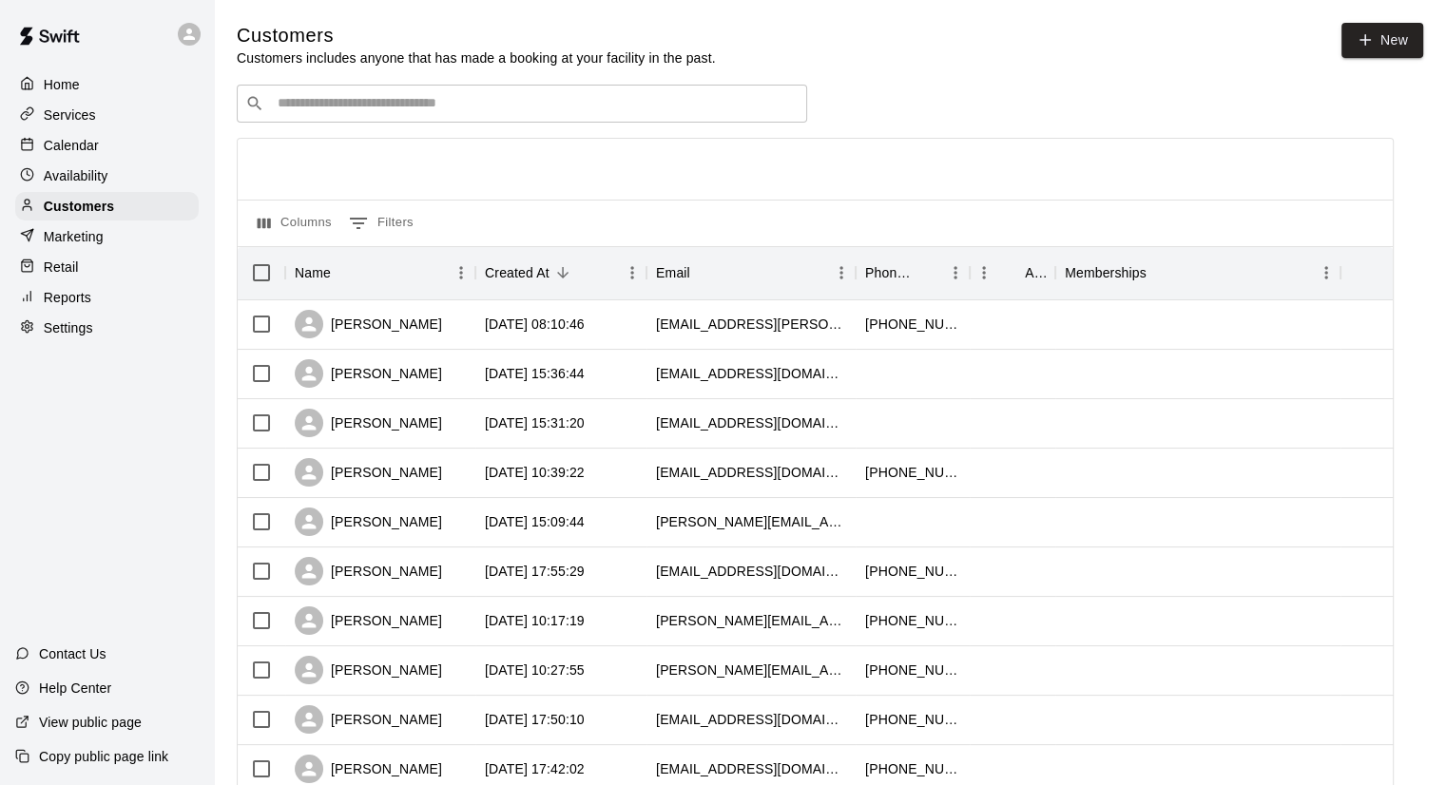
click at [83, 107] on p "Services" at bounding box center [70, 115] width 52 height 19
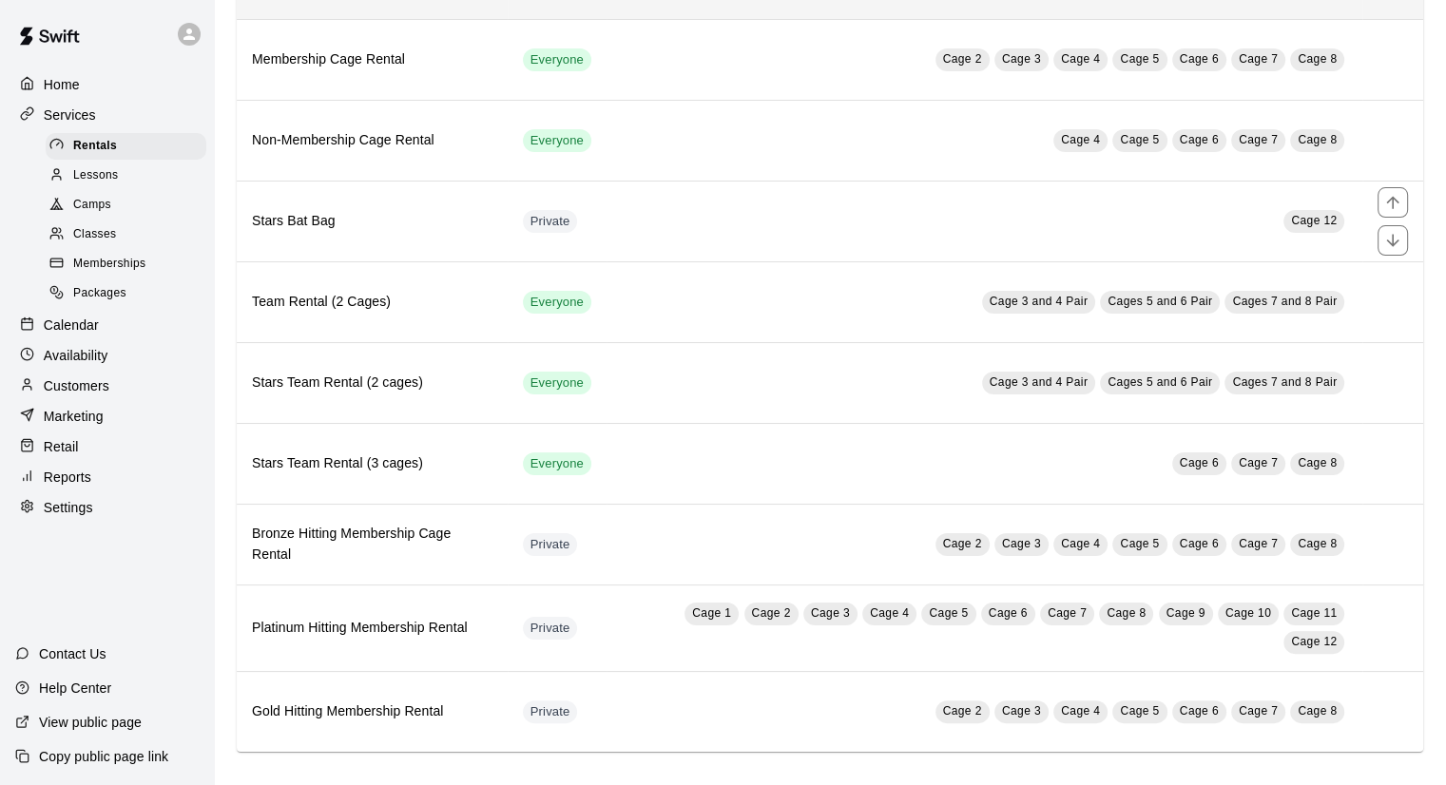
scroll to position [249, 0]
